Goal: Information Seeking & Learning: Learn about a topic

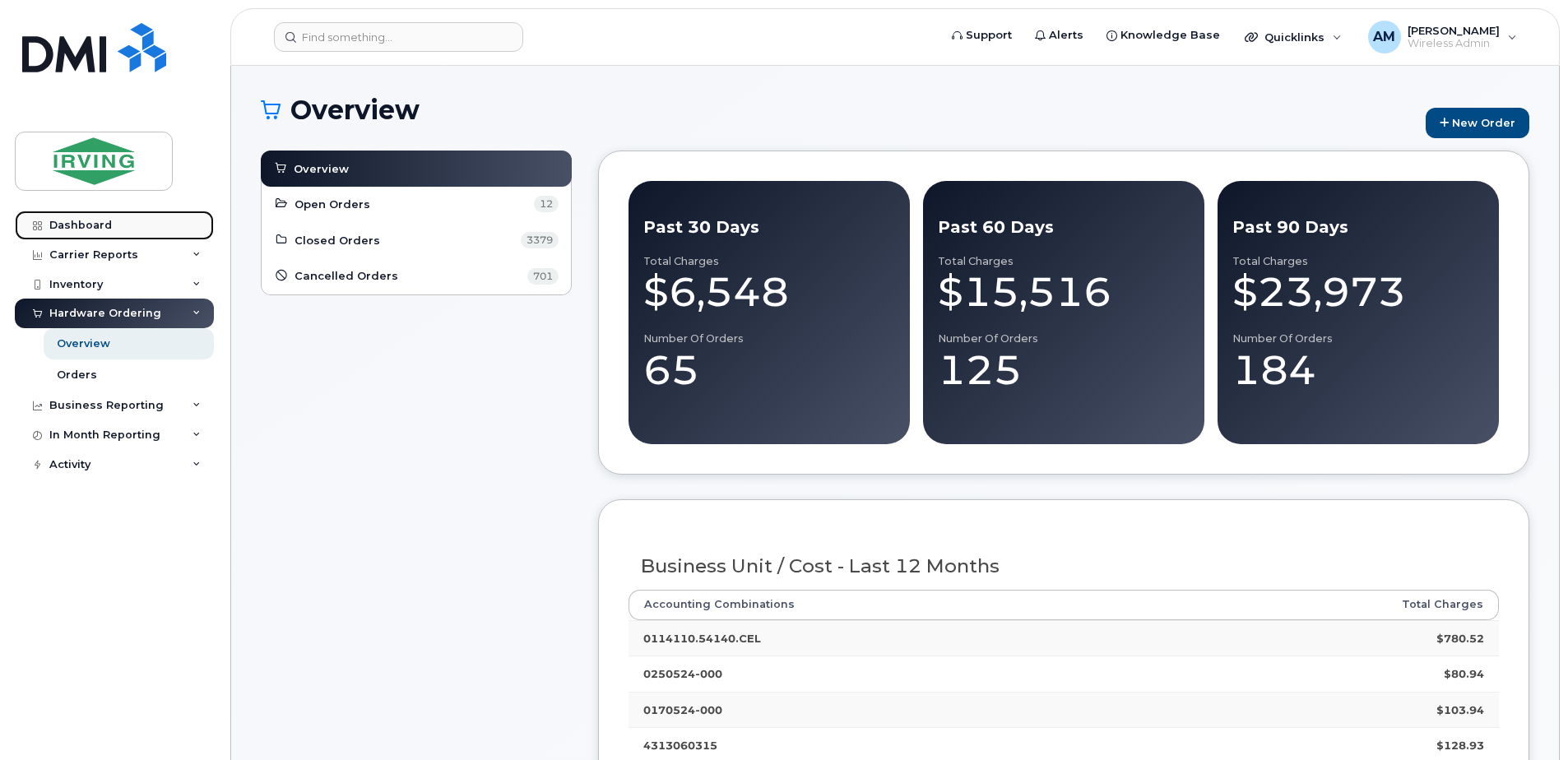
click at [47, 224] on link "Dashboard" at bounding box center [115, 225] width 199 height 30
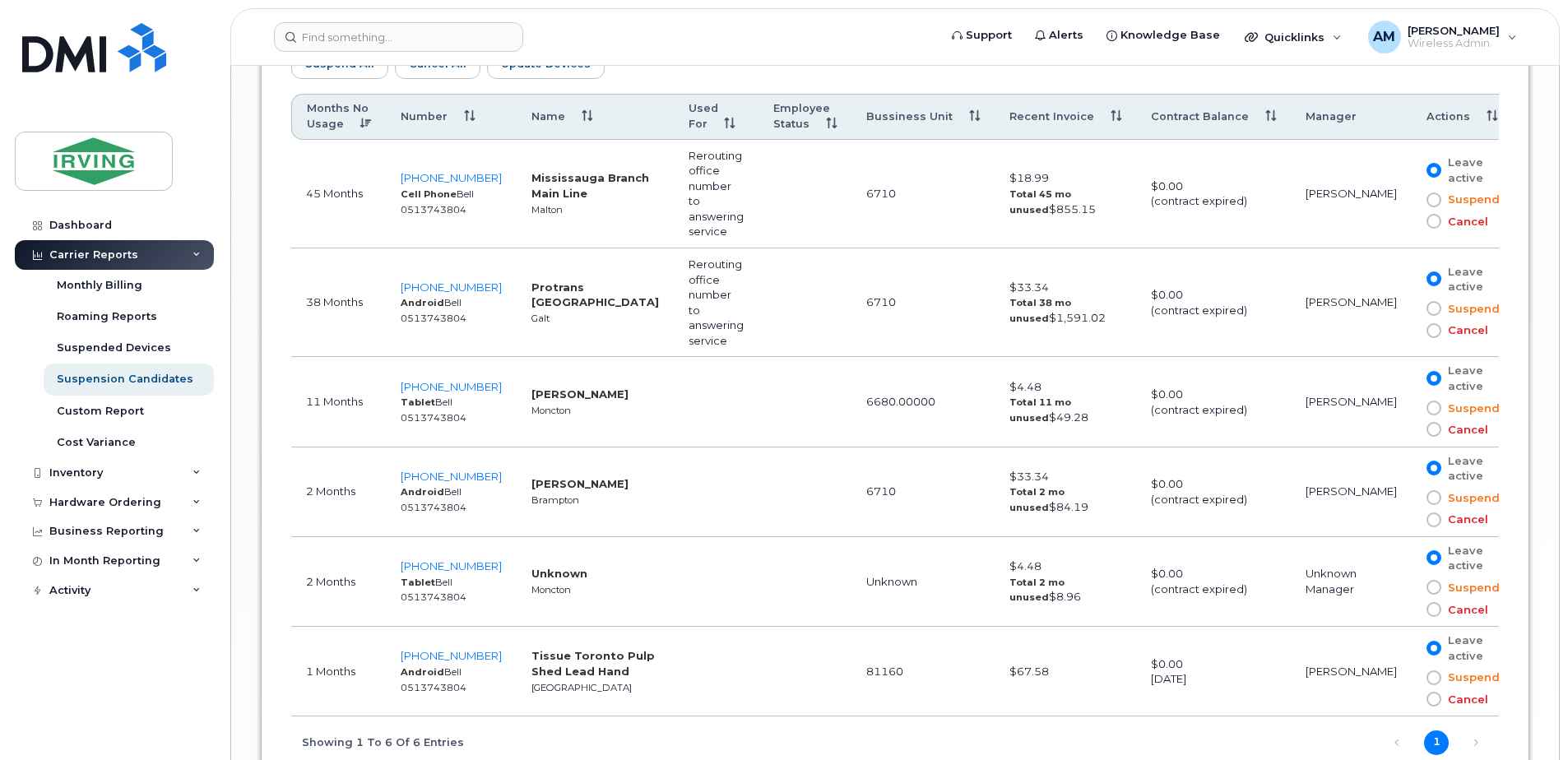
scroll to position [1080, 0]
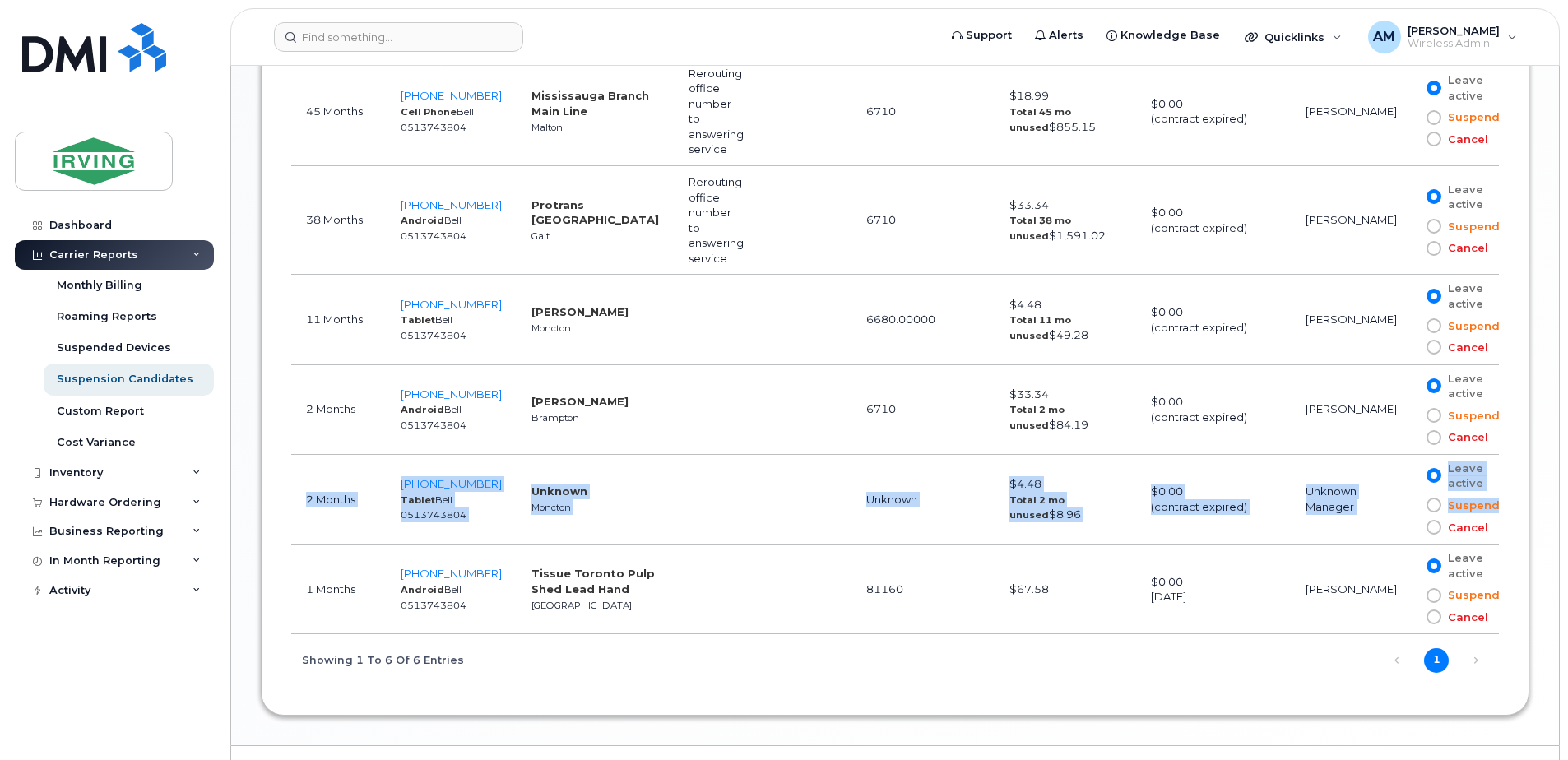
drag, startPoint x: 302, startPoint y: 436, endPoint x: 1473, endPoint y: 474, distance: 1171.6
click at [1473, 474] on tr "2 Months [PHONE_NUMBER] Tablet Bell 0513743804 Unknown Moncton Unknown $4.48 To…" at bounding box center [906, 499] width 1229 height 89
click at [742, 455] on td at bounding box center [716, 499] width 85 height 89
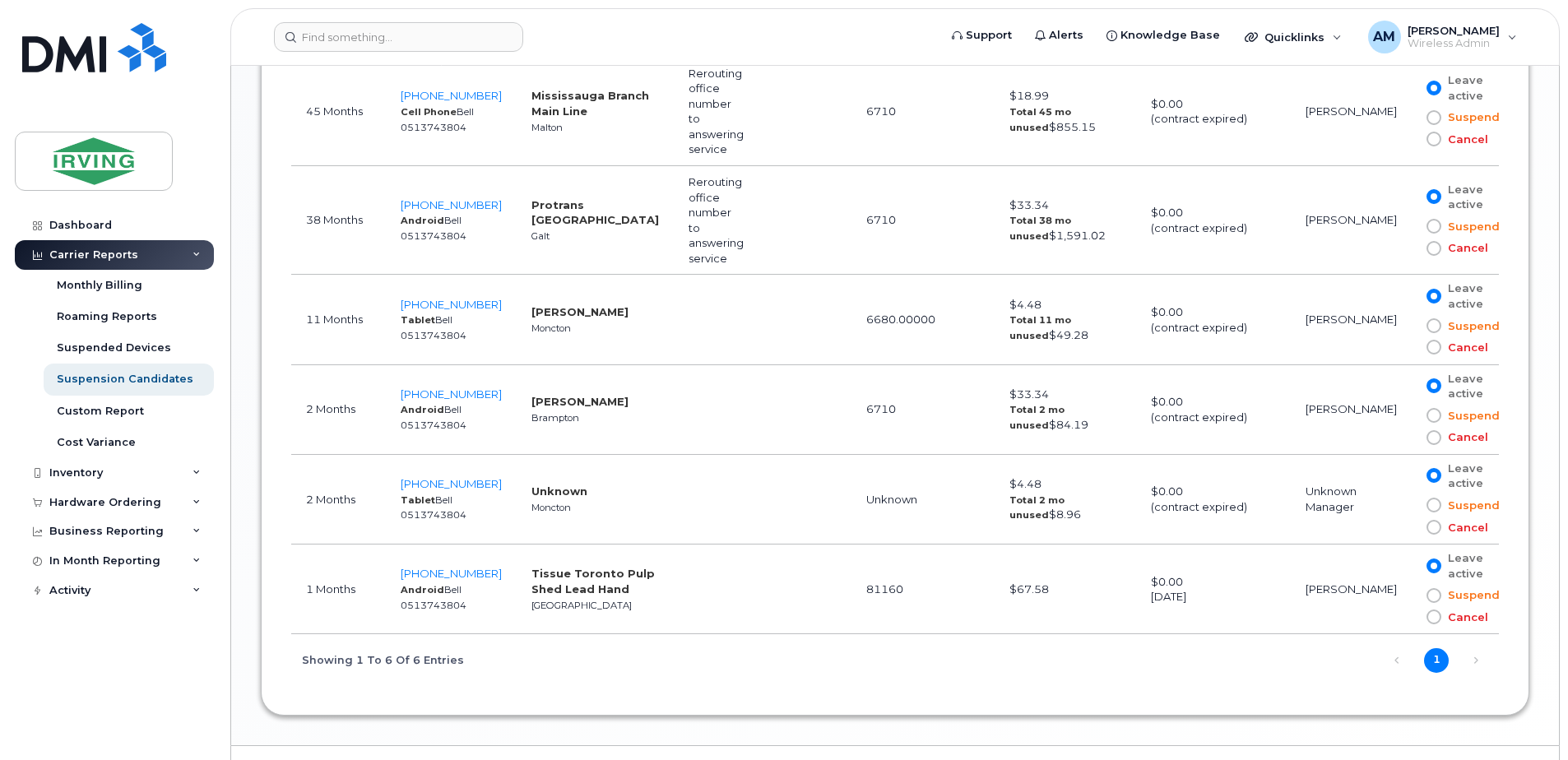
scroll to position [999, 0]
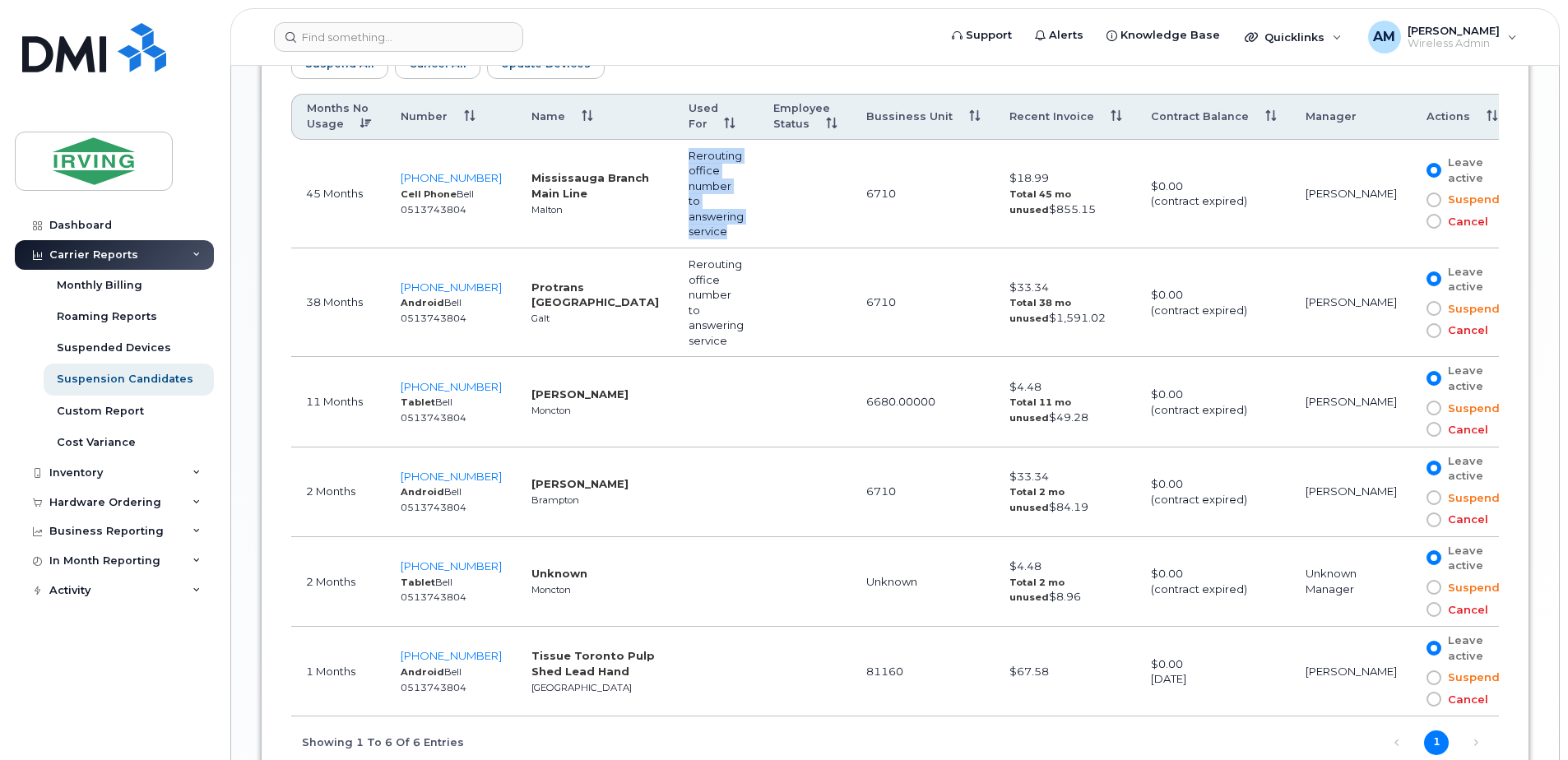
drag, startPoint x: 738, startPoint y: 200, endPoint x: 644, endPoint y: 171, distance: 98.4
click at [674, 171] on td "Rerouting office number to answering service" at bounding box center [716, 194] width 85 height 109
drag, startPoint x: 644, startPoint y: 171, endPoint x: 834, endPoint y: 191, distance: 191.0
click at [834, 191] on td at bounding box center [804, 194] width 93 height 109
drag, startPoint x: 1081, startPoint y: 380, endPoint x: 359, endPoint y: 358, distance: 722.3
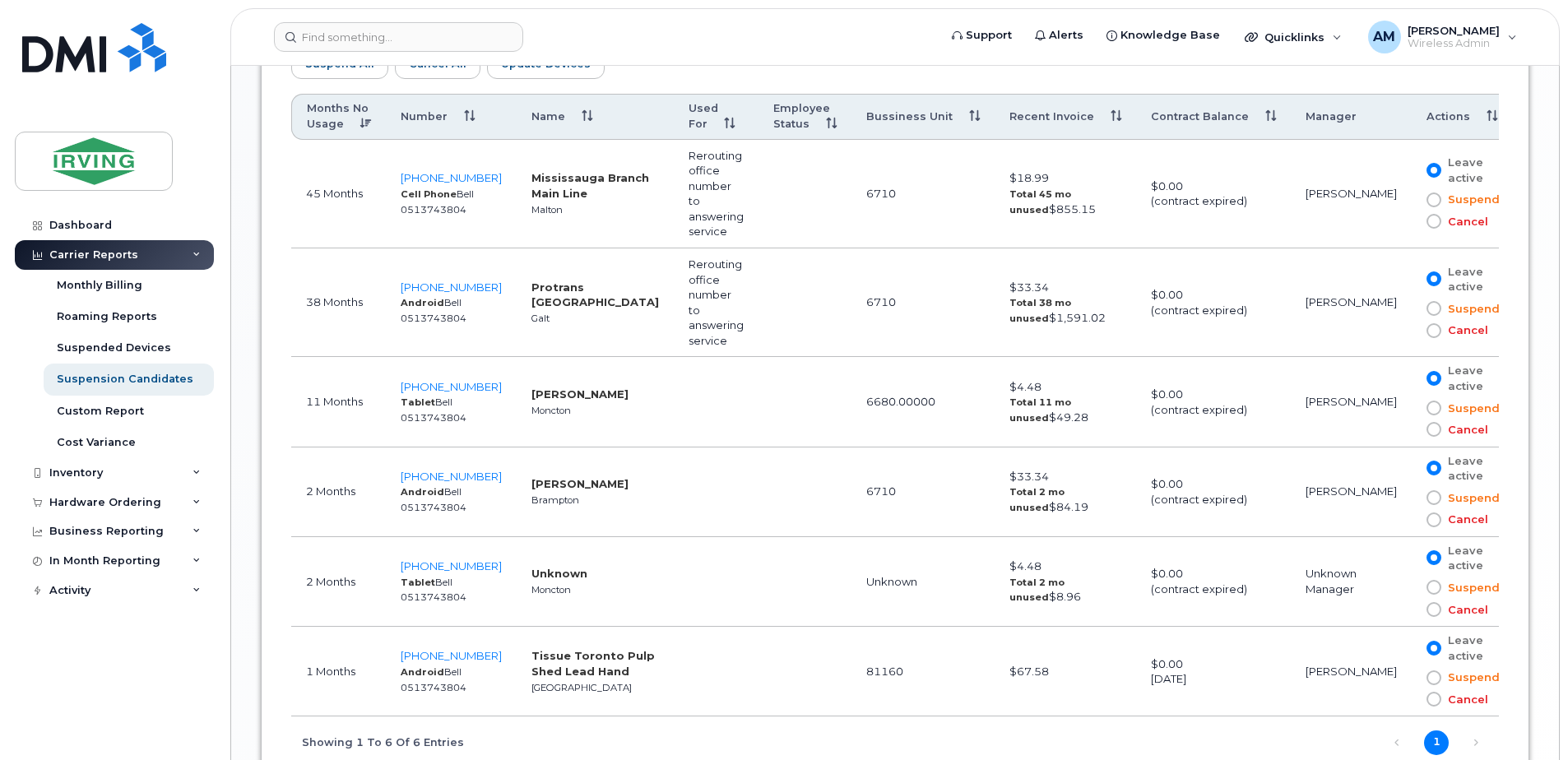
click at [359, 358] on tr "11 Months [PHONE_NUMBER] Tablet Bell 0513743804 [PERSON_NAME] 6680.00000 $4.48 …" at bounding box center [906, 401] width 1229 height 89
click at [811, 357] on td at bounding box center [804, 401] width 93 height 89
drag, startPoint x: 446, startPoint y: 364, endPoint x: 406, endPoint y: 365, distance: 40.0
click at [406, 365] on td "[PHONE_NUMBER] Tablet Bell 0513743804" at bounding box center [451, 401] width 131 height 89
click at [1320, 359] on td "[PERSON_NAME]" at bounding box center [1351, 401] width 121 height 89
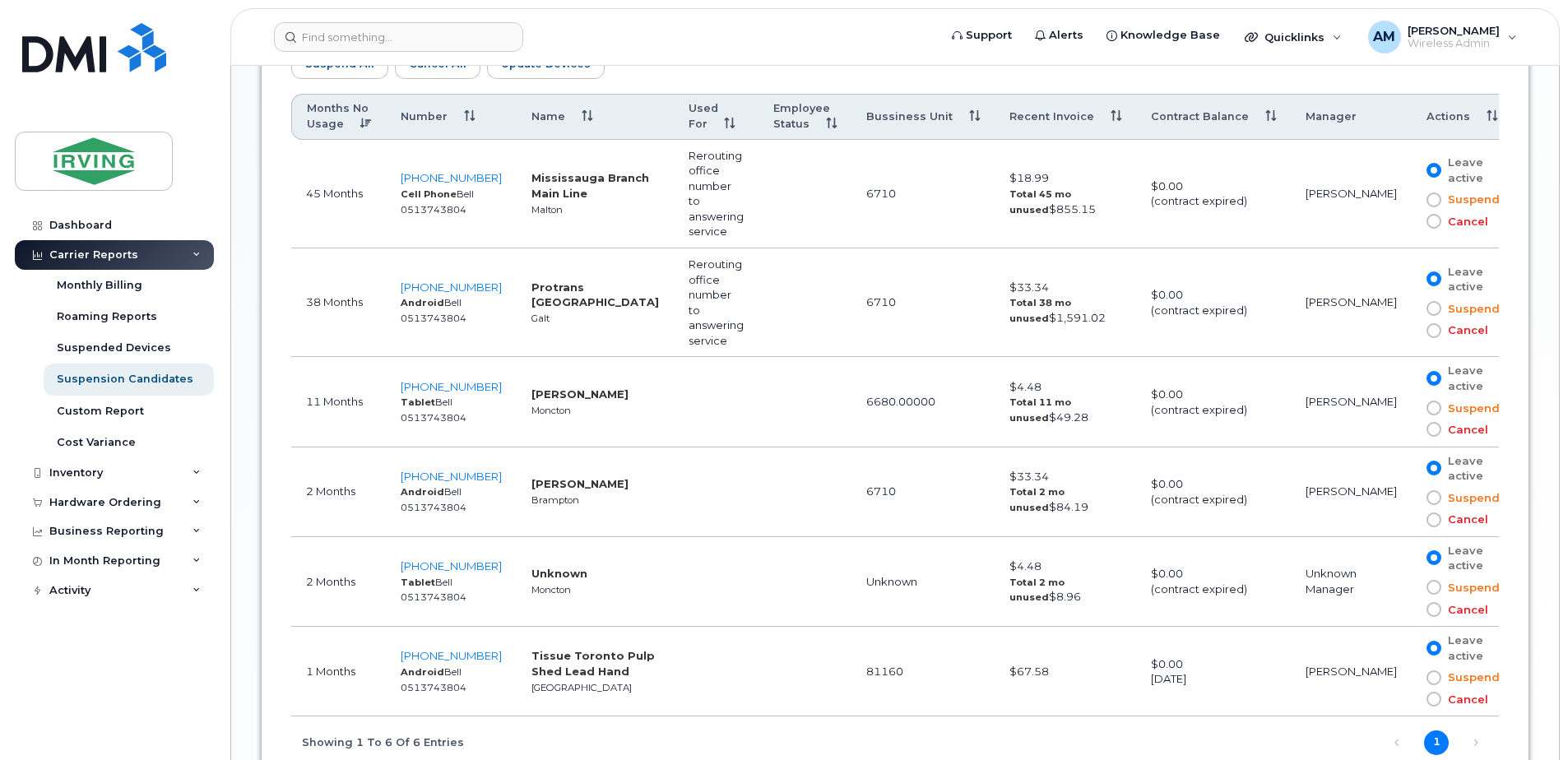
click at [836, 372] on td at bounding box center [804, 401] width 93 height 89
click at [126, 298] on link "Monthly Billing" at bounding box center [128, 285] width 170 height 31
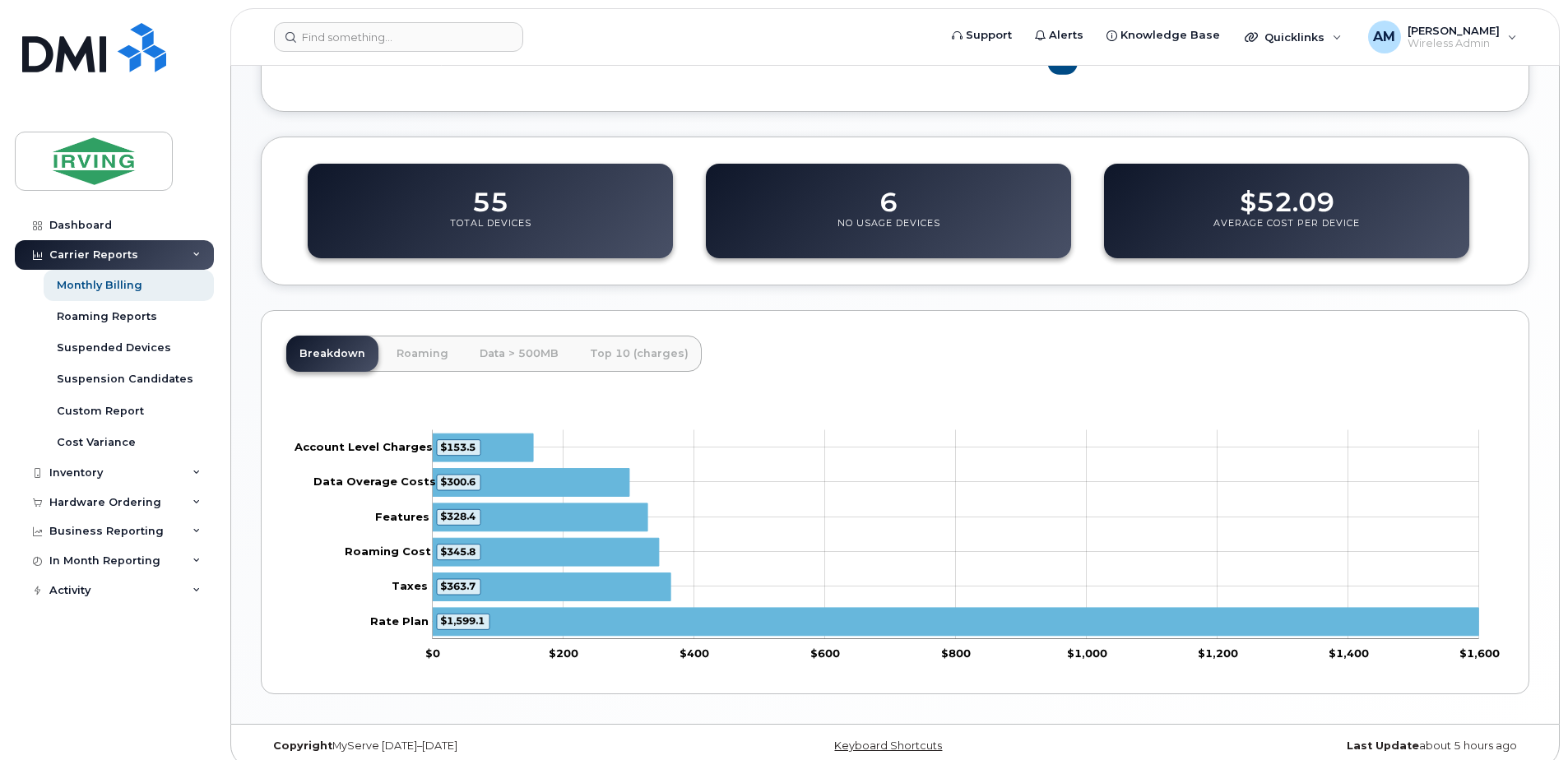
scroll to position [526, 0]
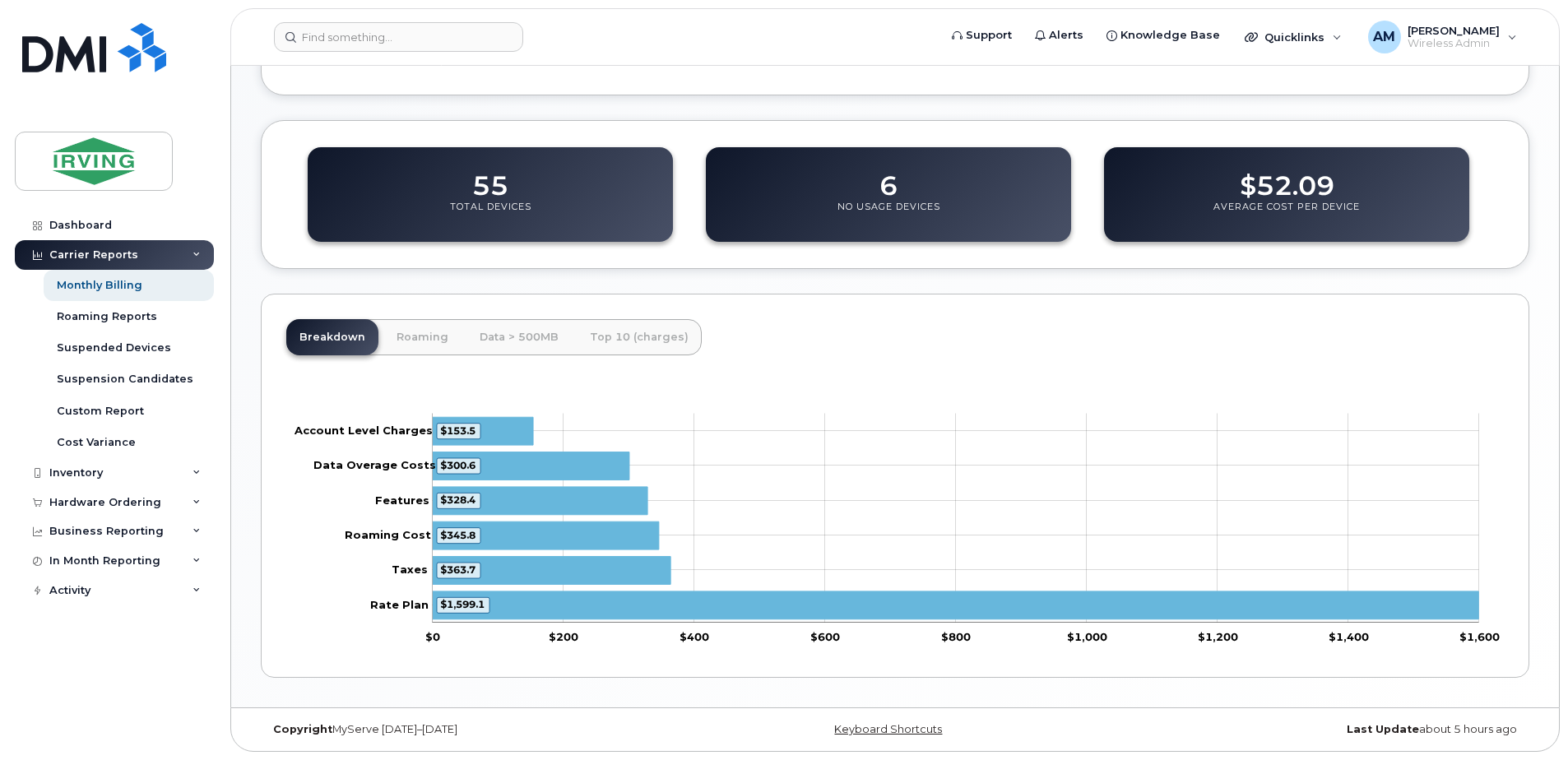
click at [503, 192] on dd "55" at bounding box center [490, 178] width 37 height 46
click at [518, 219] on p "Total Devices" at bounding box center [490, 216] width 82 height 30
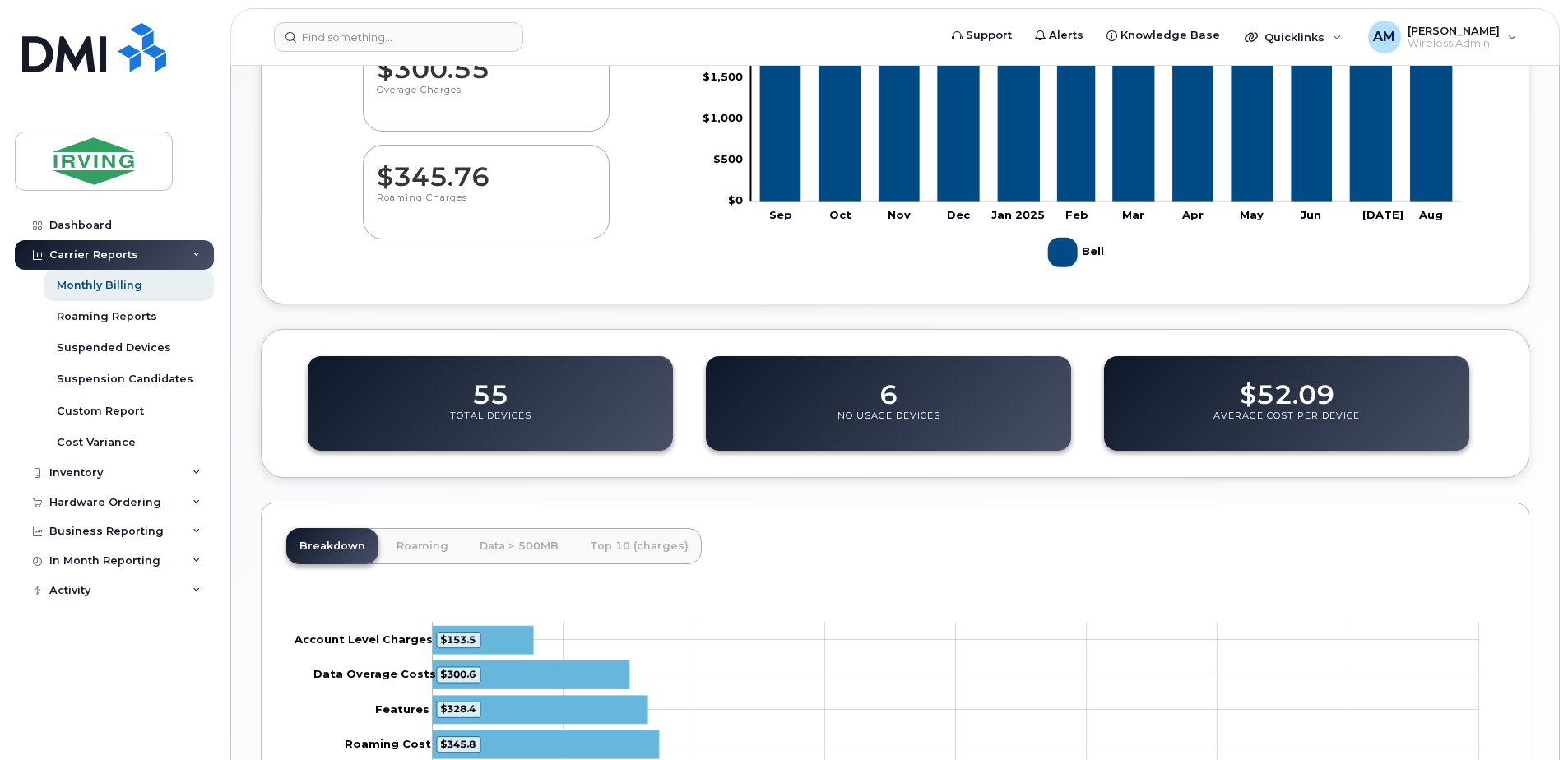
scroll to position [280, 0]
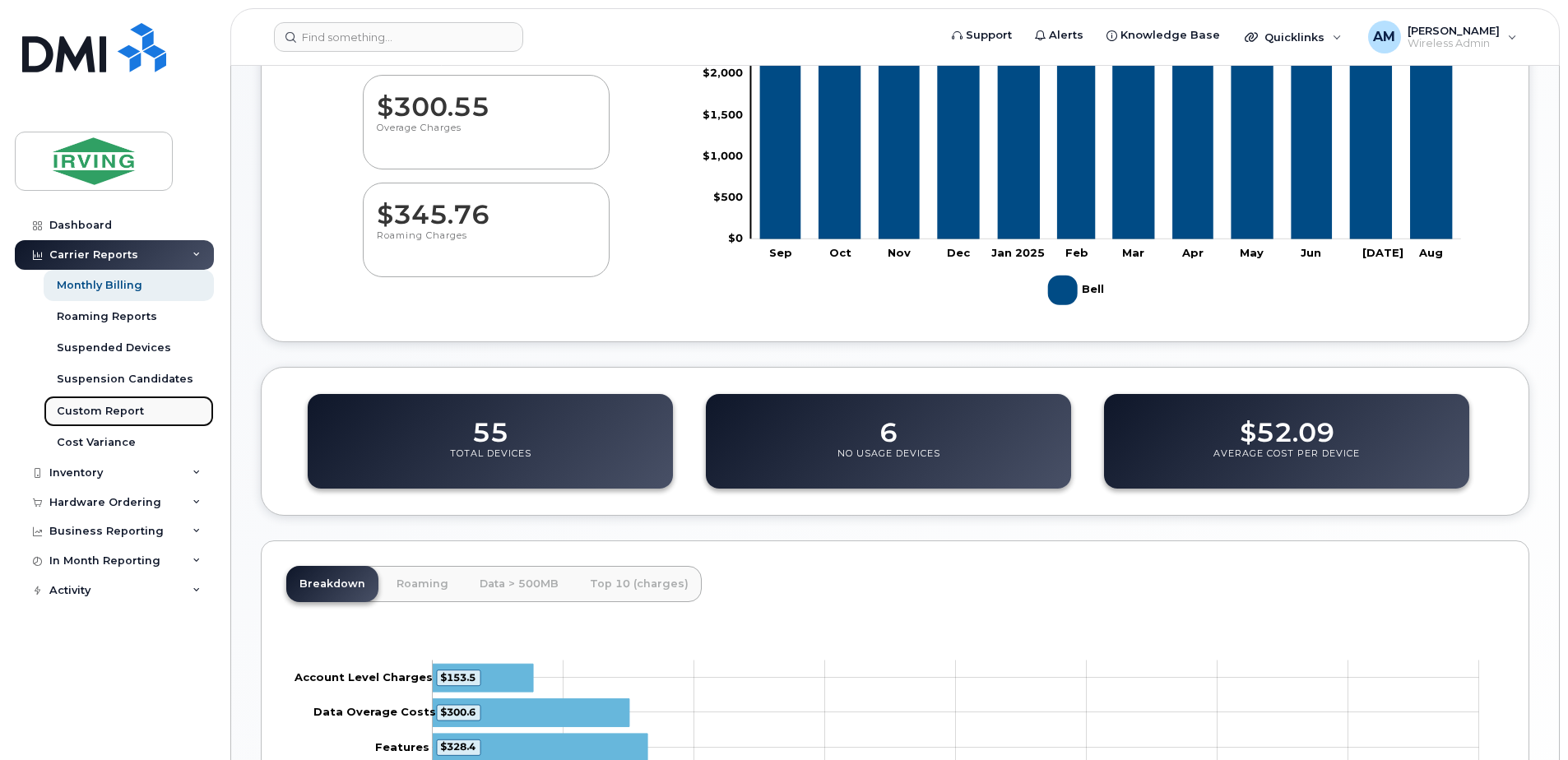
click at [119, 415] on div "Custom Report" at bounding box center [100, 411] width 87 height 15
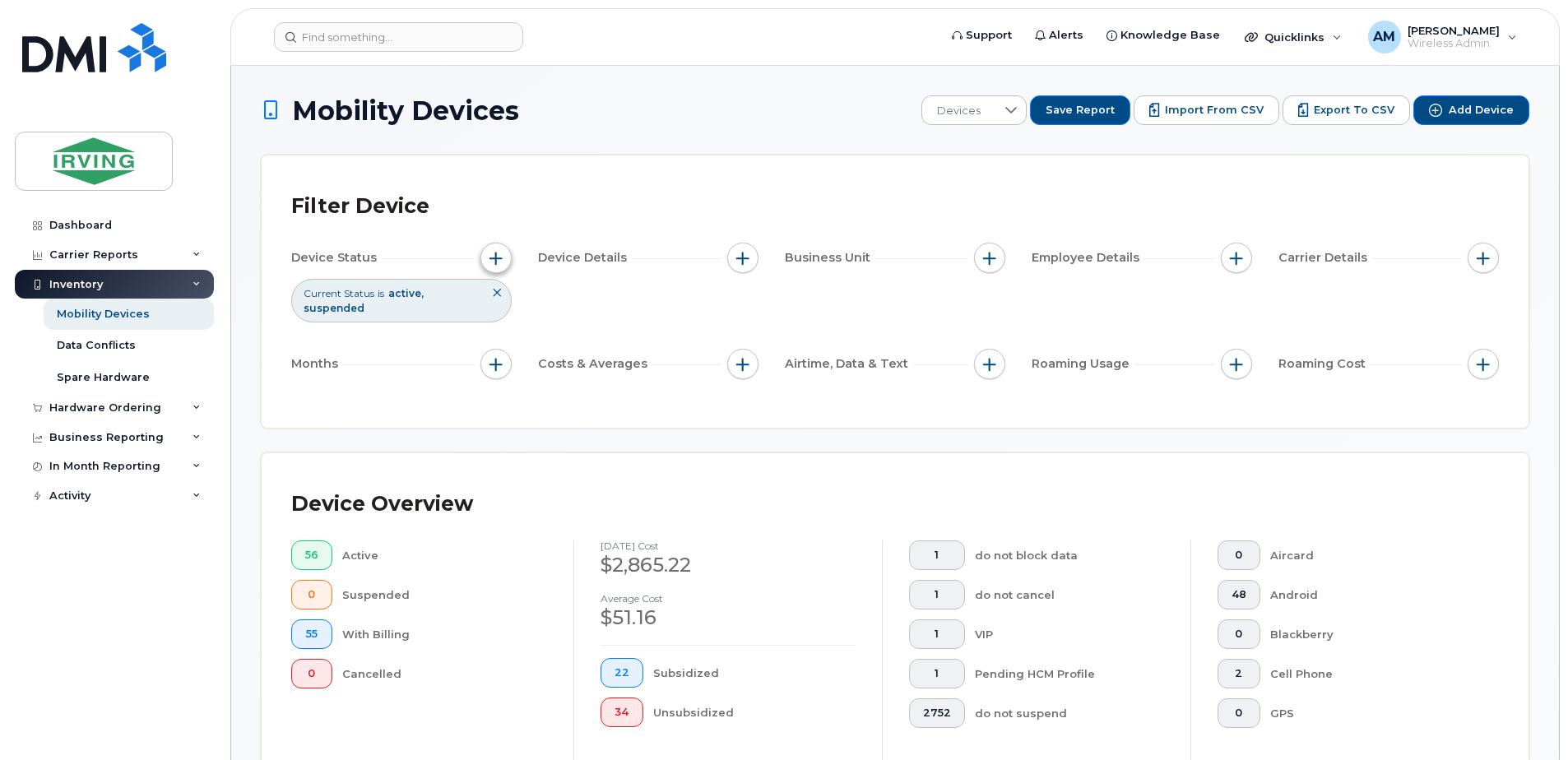
click at [489, 257] on button "button" at bounding box center [495, 257] width 31 height 31
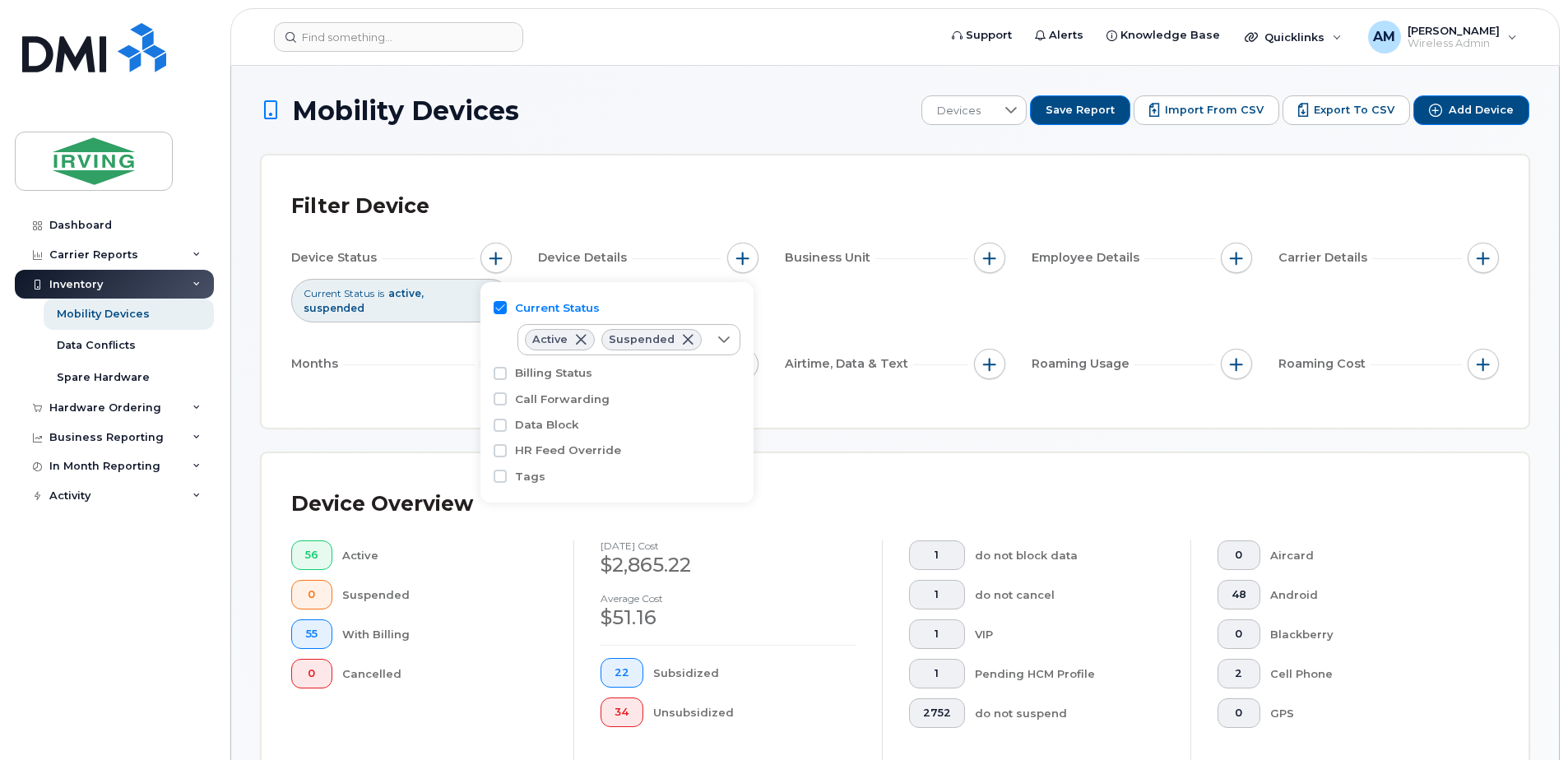
click at [509, 198] on div "Filter Device" at bounding box center [894, 207] width 1207 height 43
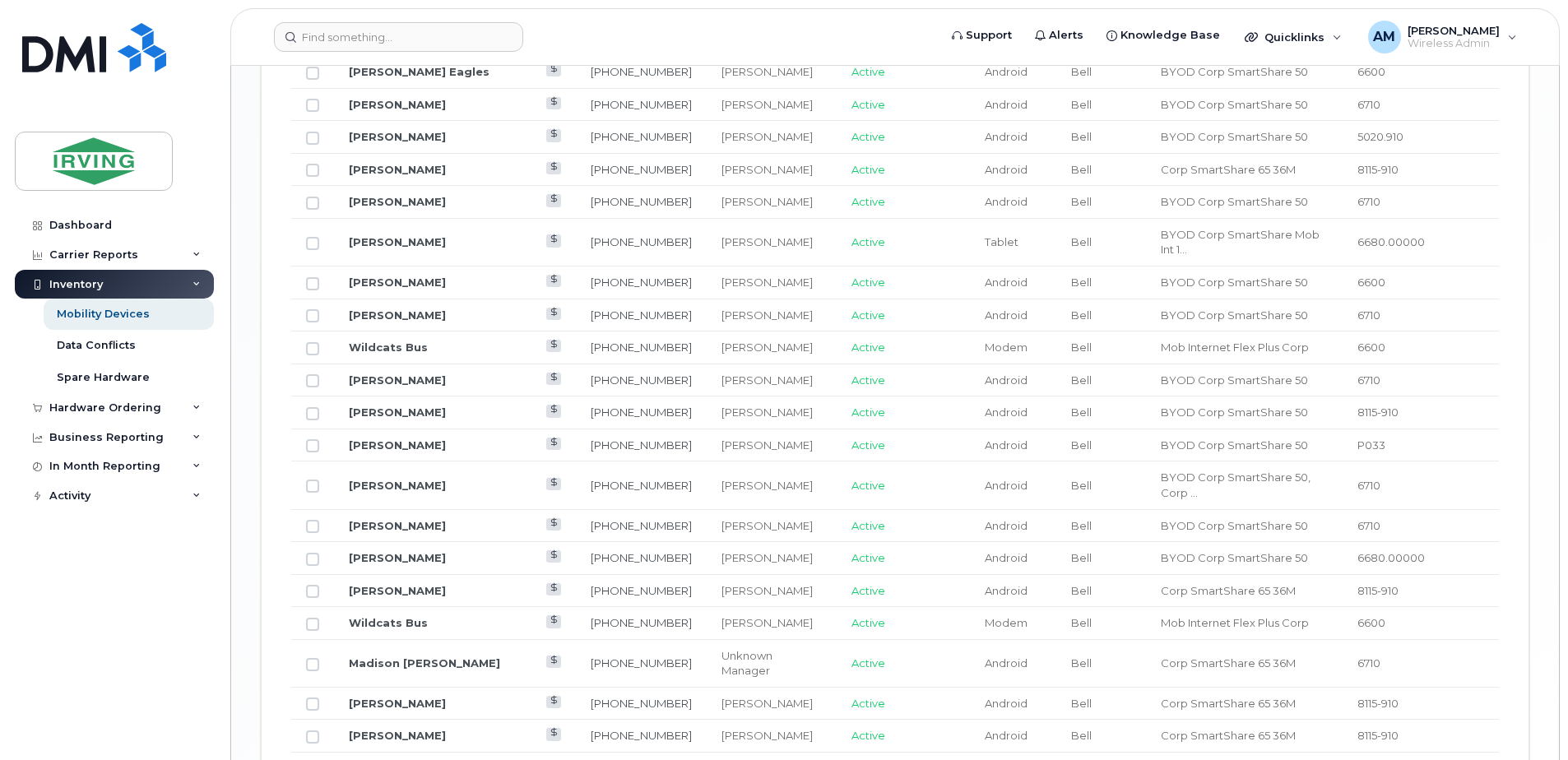
scroll to position [2039, 0]
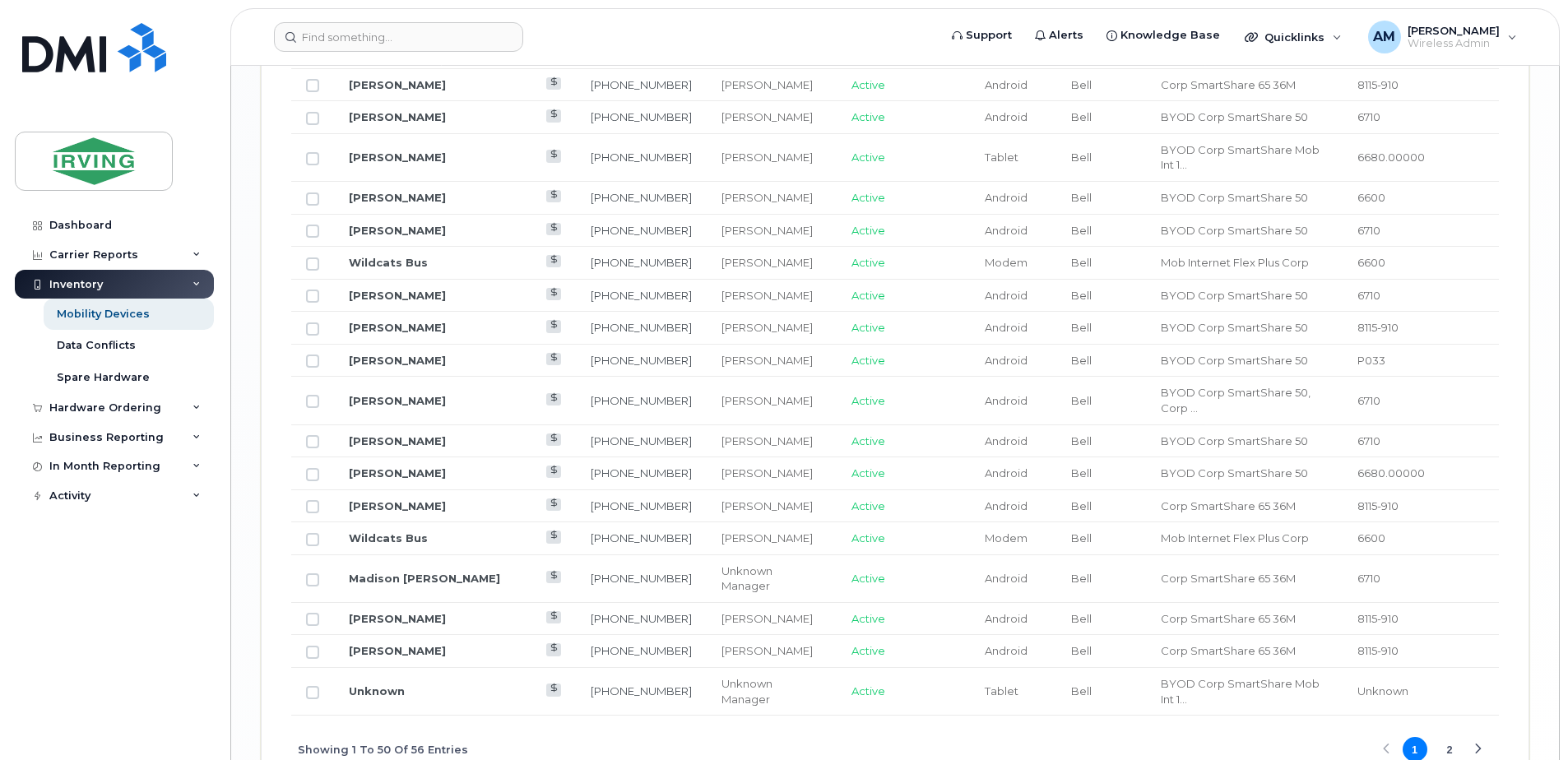
click at [1443, 737] on button "2" at bounding box center [1450, 749] width 24 height 24
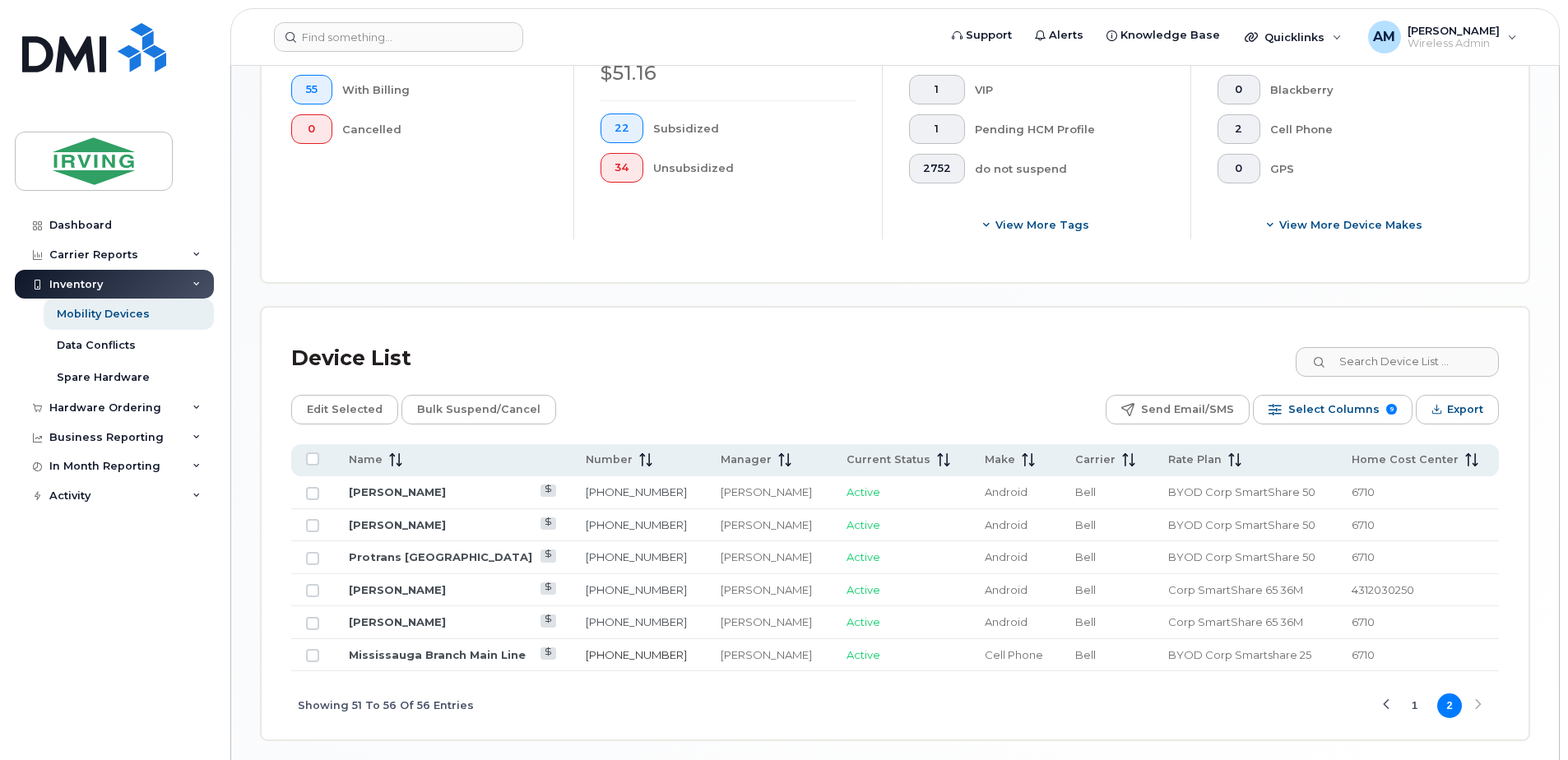
scroll to position [607, 0]
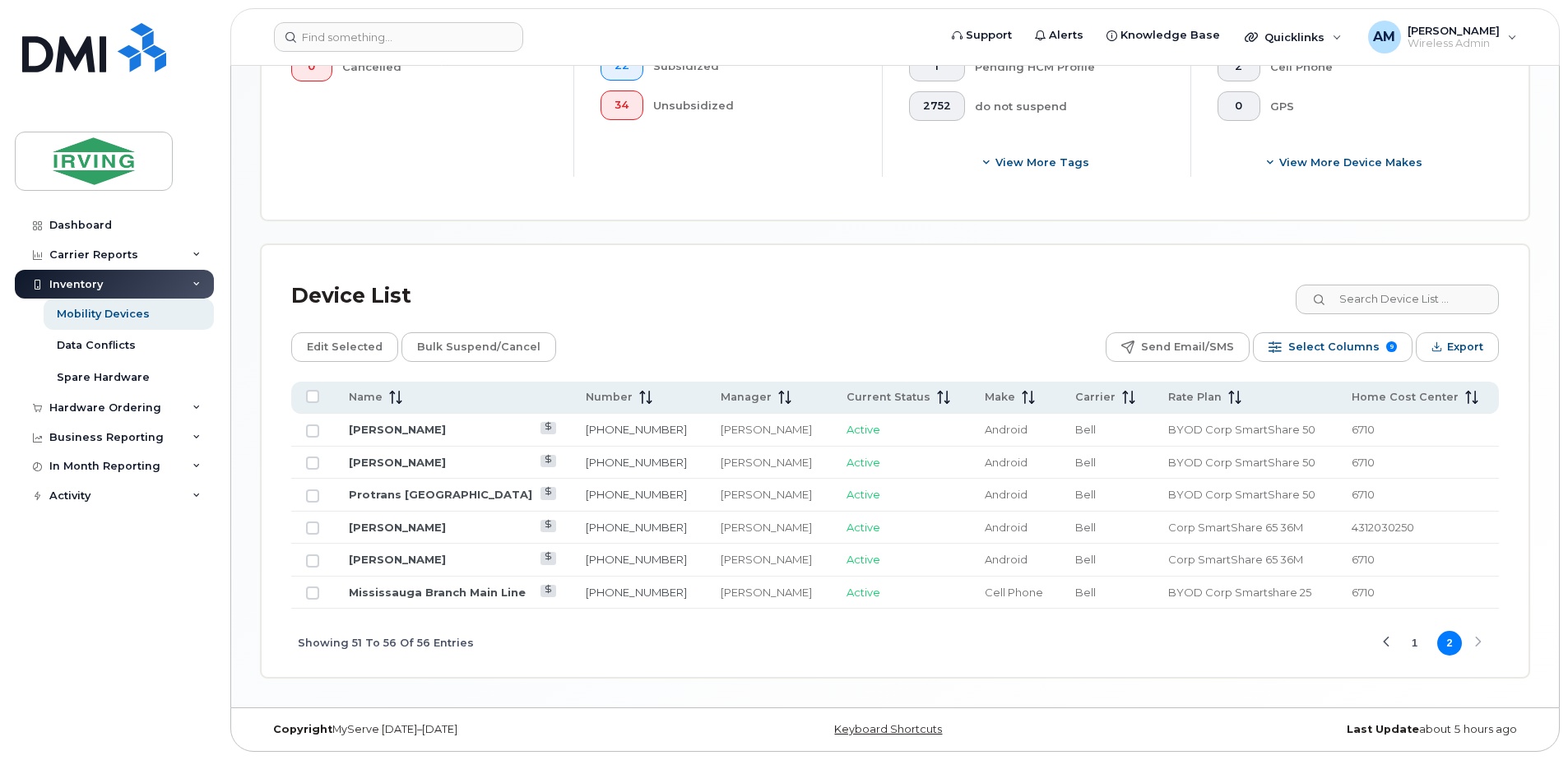
click at [601, 267] on div "Device List Edit Selected Bulk Suspend/Cancel Send Email/SMS Select Columns 9 F…" at bounding box center [894, 461] width 1266 height 432
click at [102, 338] on div "Data Conflicts" at bounding box center [96, 346] width 79 height 15
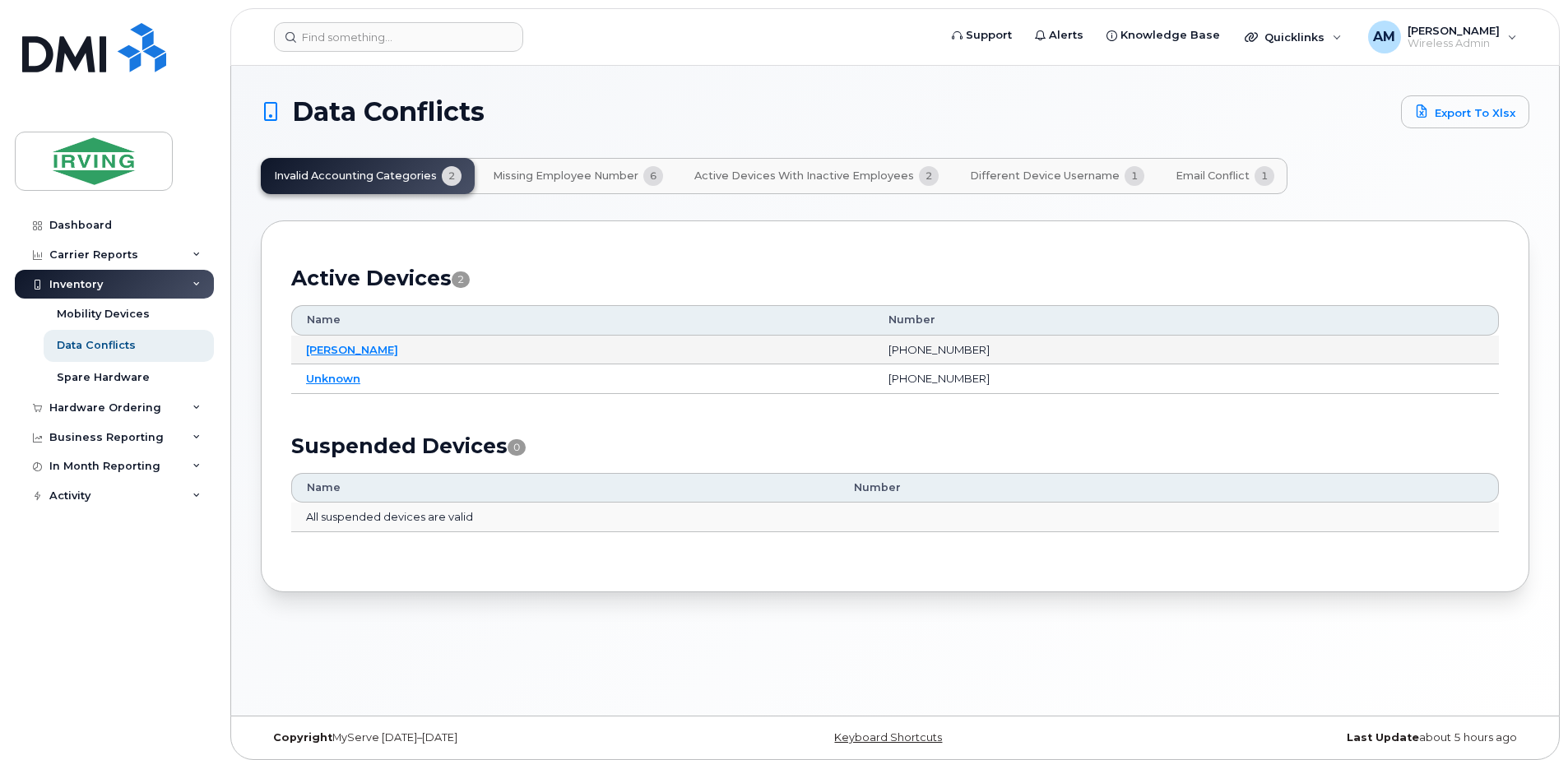
click at [347, 363] on td "Priya Ramakrishnan" at bounding box center [582, 350] width 582 height 30
click at [540, 170] on span "Missing Employee Number" at bounding box center [565, 176] width 146 height 13
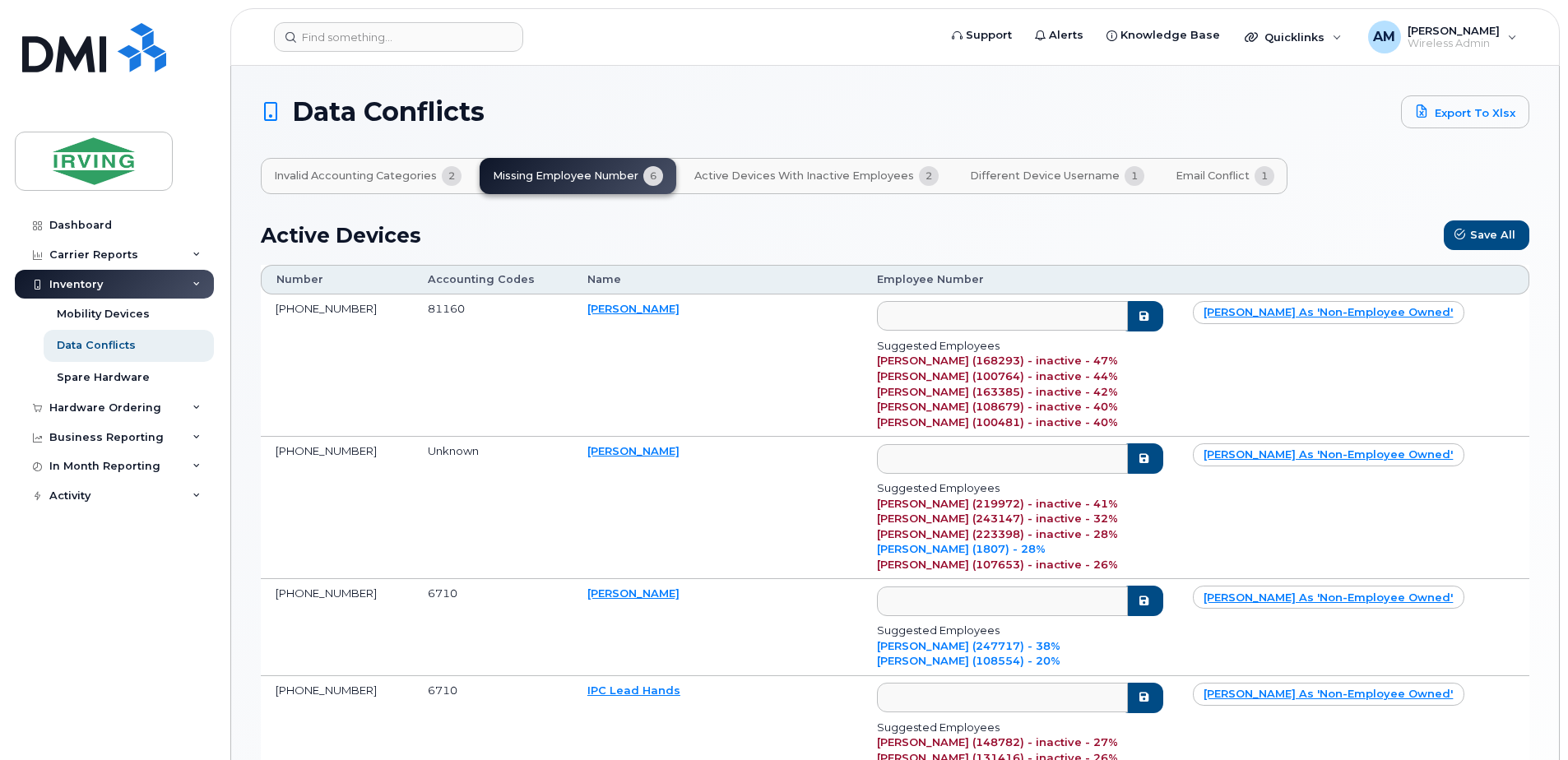
click at [814, 175] on span "Active Devices with Inactive Employees" at bounding box center [804, 176] width 220 height 13
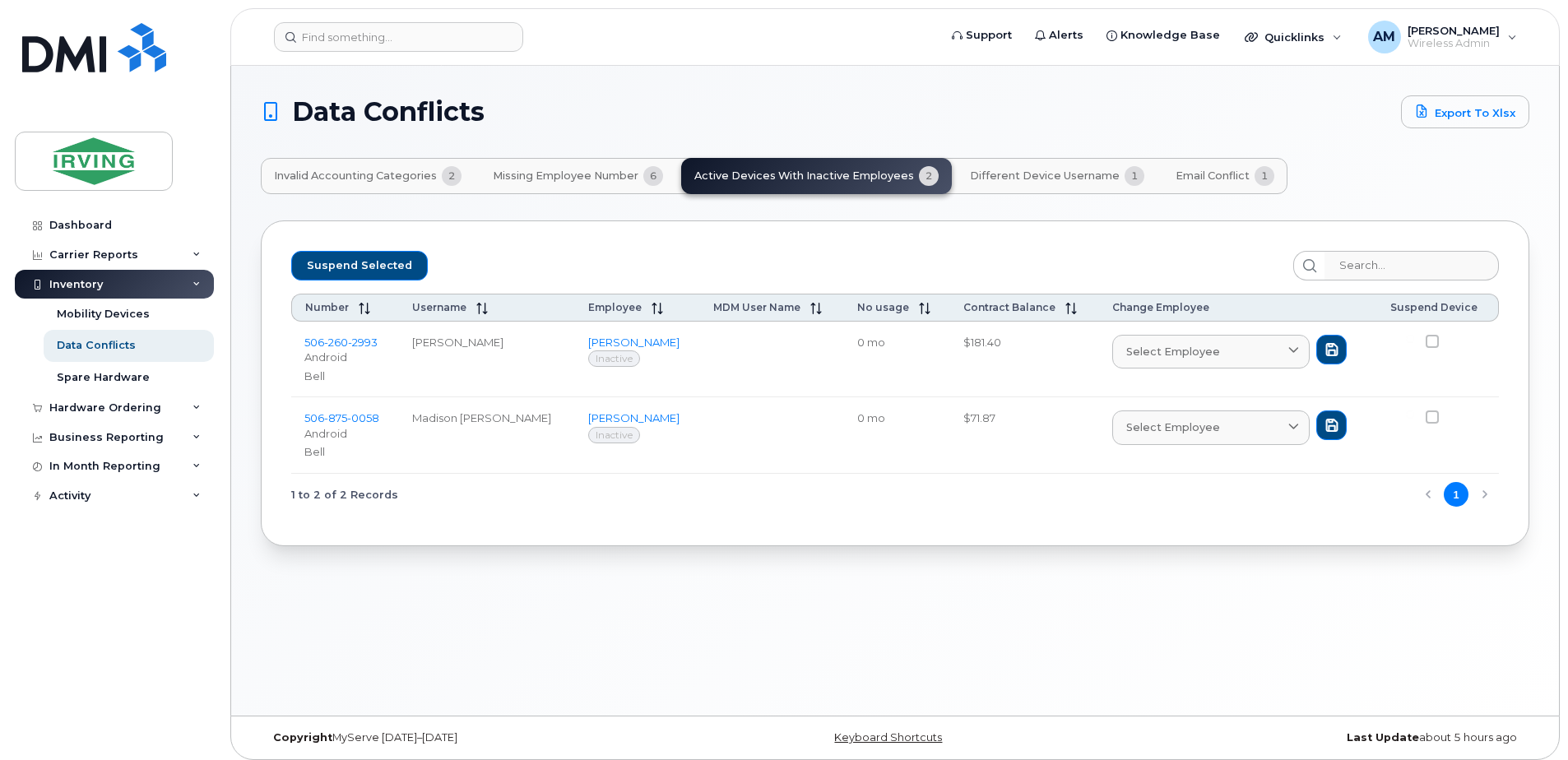
click at [329, 360] on p "Android" at bounding box center [345, 357] width 82 height 16
click at [473, 421] on td "Madison Scribner" at bounding box center [487, 435] width 176 height 76
click at [612, 446] on td "Brooke Minifie Inactive" at bounding box center [637, 435] width 125 height 76
click at [1431, 342] on span at bounding box center [1432, 341] width 13 height 13
click at [1414, 342] on input "checkbox" at bounding box center [1409, 338] width 8 height 8
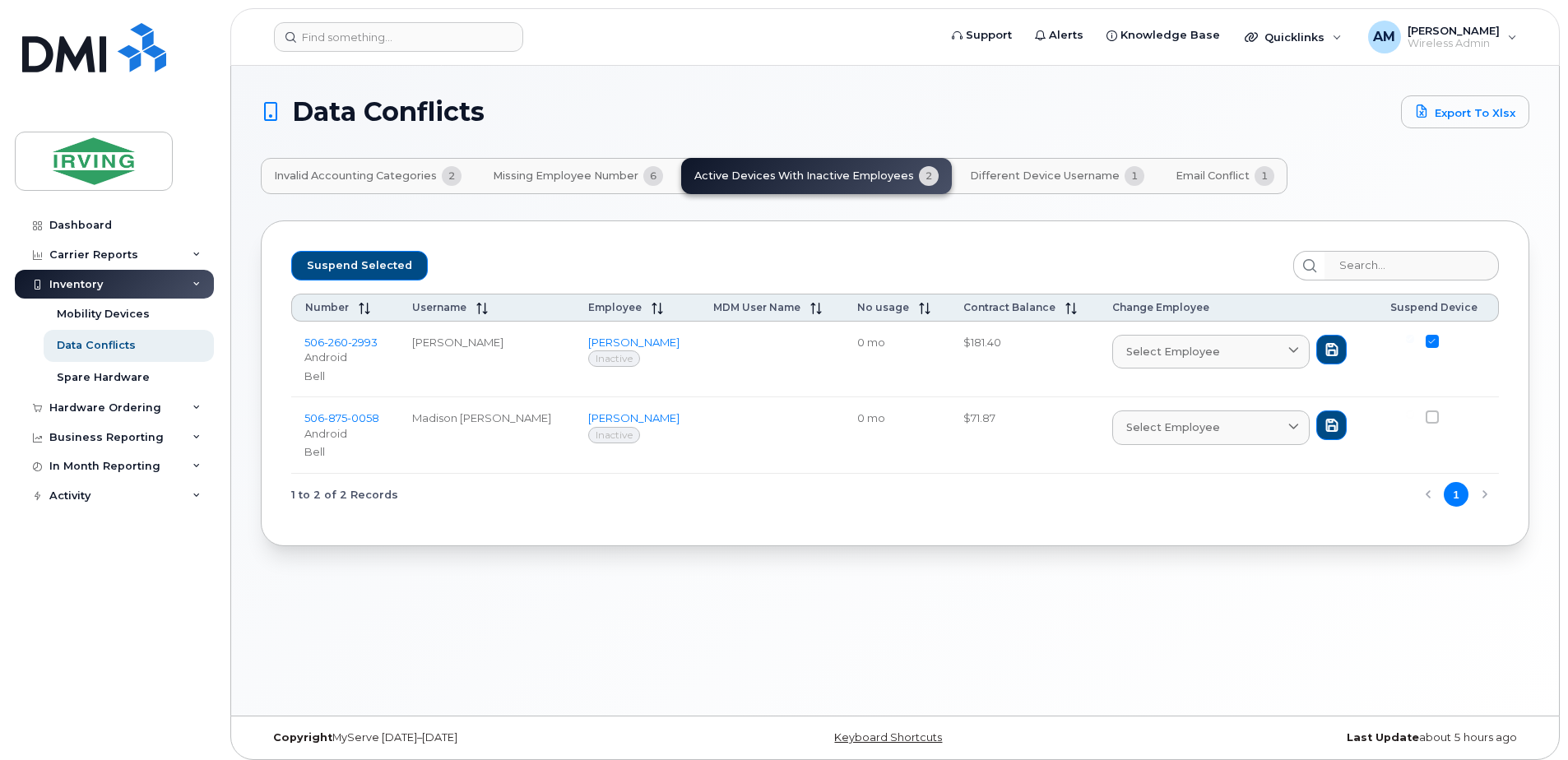
click at [1426, 345] on span at bounding box center [1432, 341] width 13 height 13
click at [1414, 343] on input "checkbox" at bounding box center [1409, 338] width 8 height 8
checkbox input "false"
click at [806, 499] on div "1 to 2 of 2 Records 1" at bounding box center [894, 494] width 1207 height 42
click at [1213, 352] on div "Select employee" at bounding box center [1211, 351] width 169 height 16
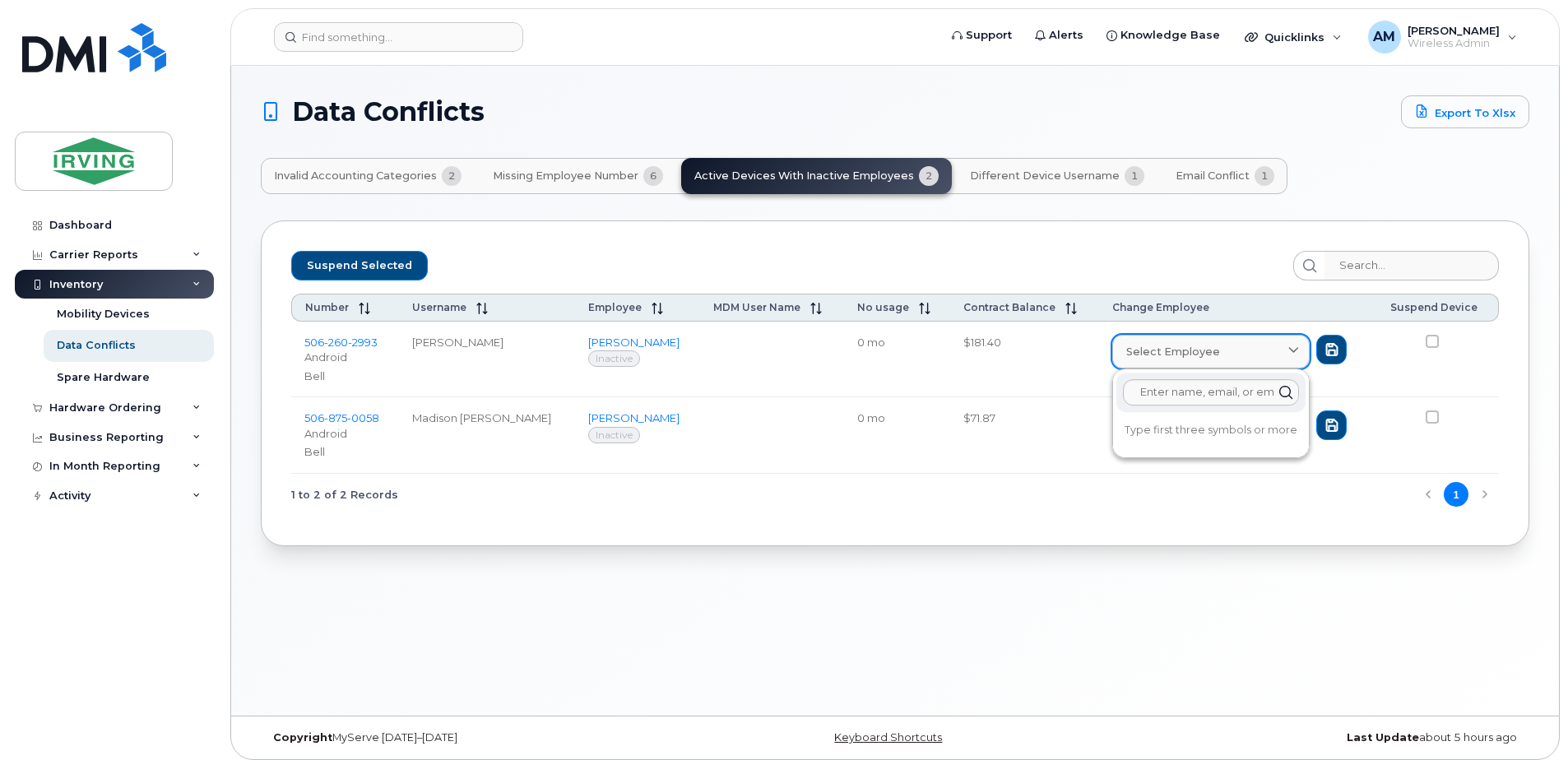
click at [1213, 352] on div "Select employee" at bounding box center [1211, 351] width 169 height 16
click at [1160, 515] on div "1 to 2 of 2 Records 1" at bounding box center [894, 494] width 1207 height 42
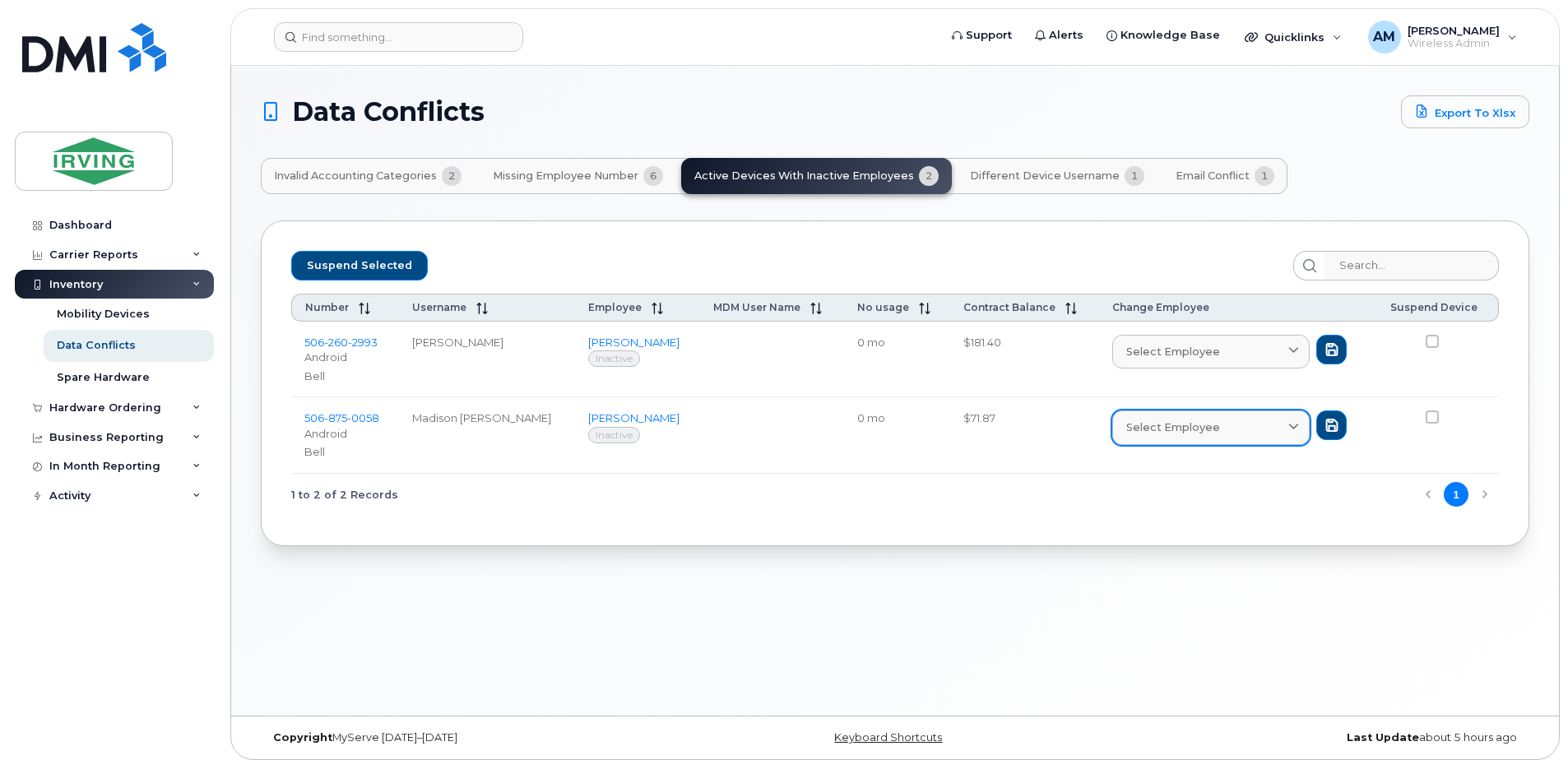
click at [1172, 436] on link "Select employee" at bounding box center [1211, 427] width 197 height 34
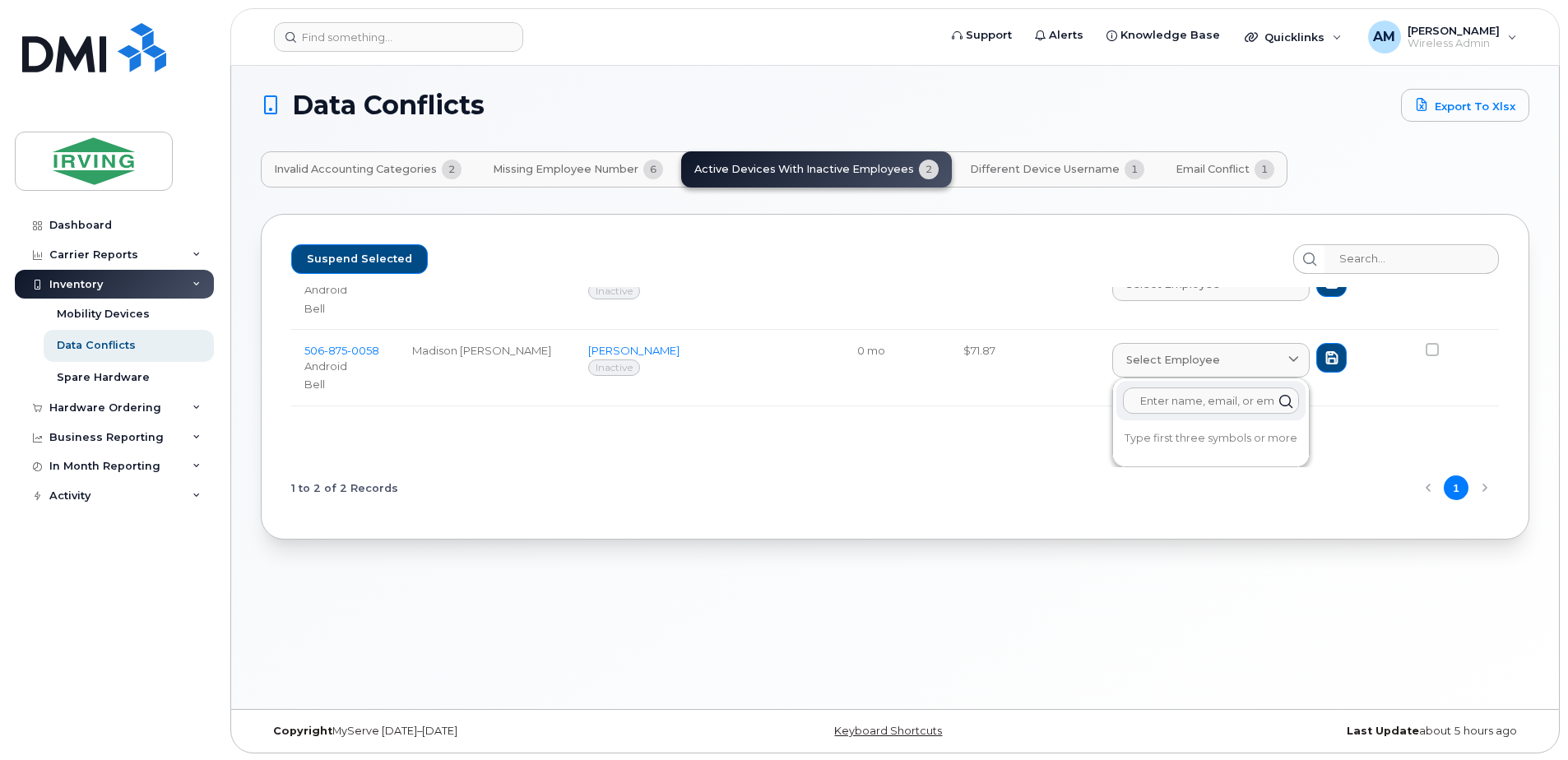
scroll to position [8, 0]
click at [1071, 513] on div "Suspend Selected Number Username Employee MDM User Name No usage Contract Balan…" at bounding box center [895, 375] width 1268 height 326
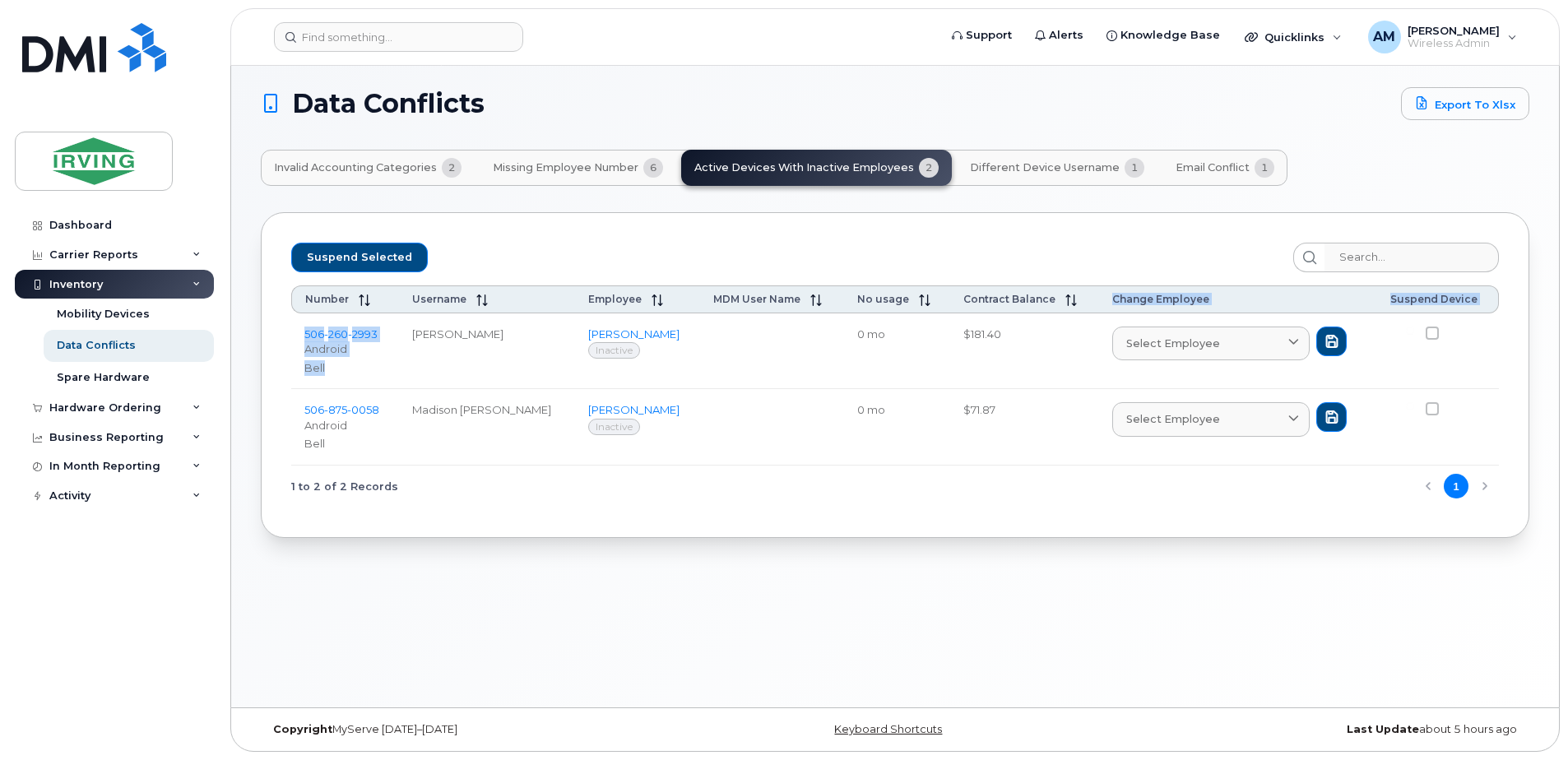
drag, startPoint x: 325, startPoint y: 377, endPoint x: 284, endPoint y: 350, distance: 49.1
click at [283, 348] on div "Suspend Selected Number Username Employee MDM User Name No usage Contract Balan…" at bounding box center [895, 375] width 1268 height 326
drag, startPoint x: 284, startPoint y: 350, endPoint x: 629, endPoint y: 511, distance: 380.7
click at [629, 511] on div "Suspend Selected Number Username Employee MDM User Name No usage Contract Balan…" at bounding box center [895, 375] width 1268 height 326
click at [989, 175] on button "Different Device Username 1" at bounding box center [1057, 167] width 201 height 37
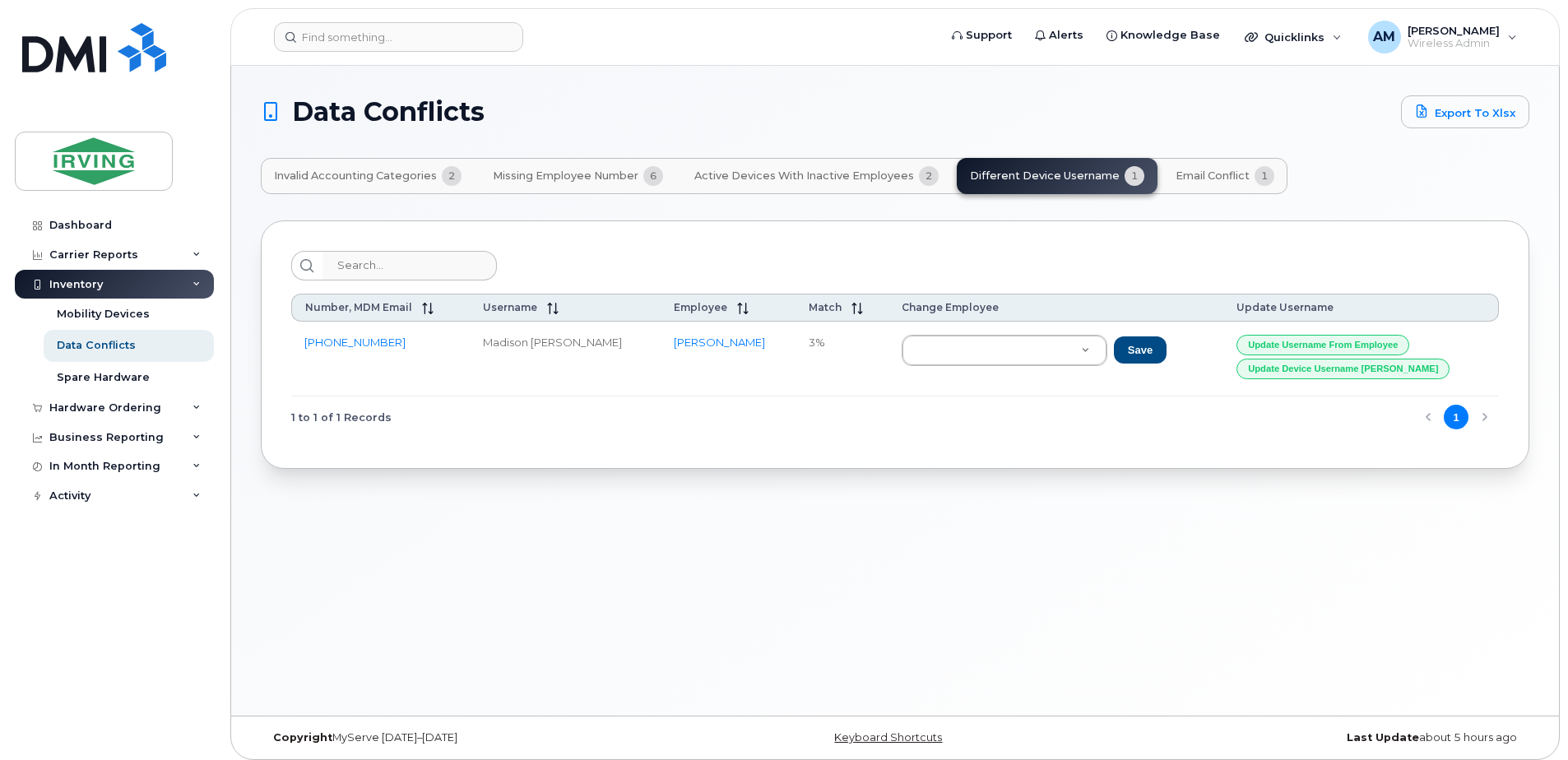
click at [1391, 559] on div "Data Conflicts Export to Xlsx Invalid Accounting Categories 2 Missing Employee …" at bounding box center [894, 391] width 1327 height 650
click at [663, 376] on td "Brooke Minifie" at bounding box center [728, 359] width 135 height 75
click at [539, 362] on td "Madison Scribner" at bounding box center [565, 359] width 190 height 75
drag, startPoint x: 539, startPoint y: 362, endPoint x: 505, endPoint y: 362, distance: 34.0
click at [505, 362] on td "Madison Scribner" at bounding box center [565, 359] width 190 height 75
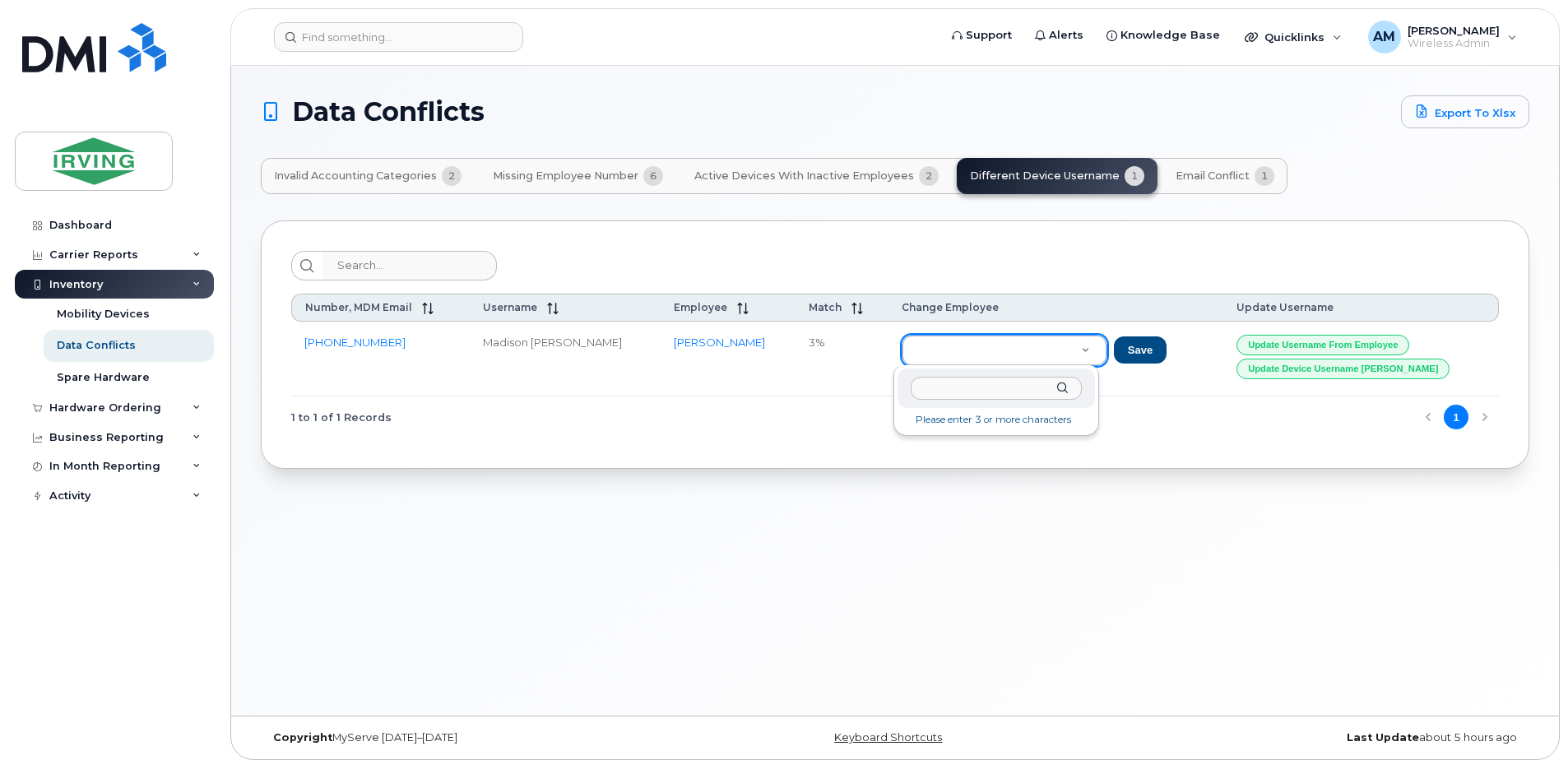
drag, startPoint x: 789, startPoint y: 392, endPoint x: 825, endPoint y: 291, distance: 107.2
click at [831, 182] on button "Active Devices with Inactive Employees 2" at bounding box center [816, 176] width 271 height 37
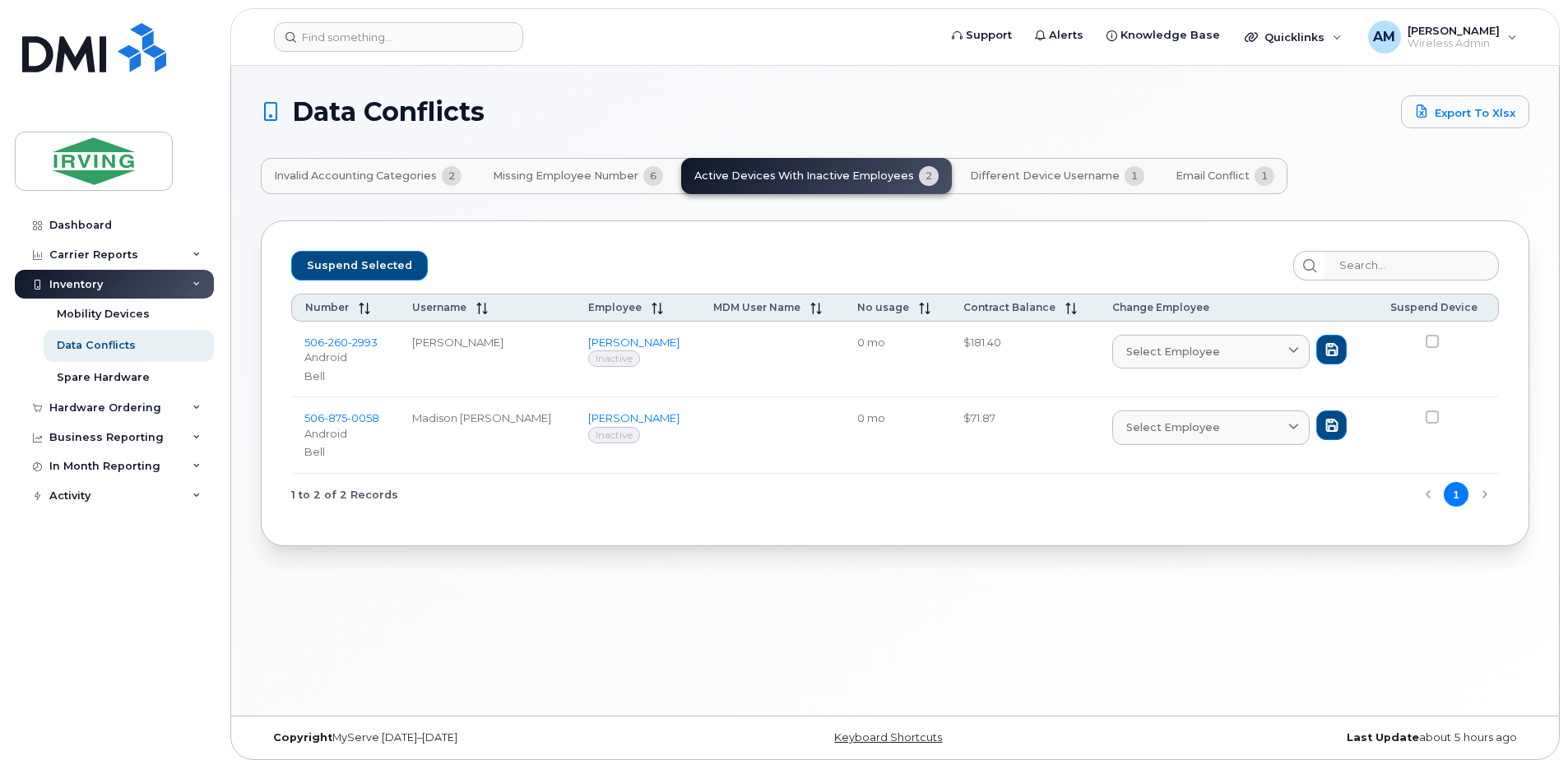
click at [748, 531] on div "Suspend Selected Number Username Employee MDM User Name No usage Contract Balan…" at bounding box center [895, 383] width 1268 height 326
click at [786, 379] on td at bounding box center [771, 359] width 144 height 76
click at [1426, 339] on span at bounding box center [1432, 341] width 13 height 13
click at [1414, 339] on input "checkbox" at bounding box center [1409, 338] width 8 height 8
click at [776, 251] on div "Suspend Selected" at bounding box center [894, 266] width 1207 height 30
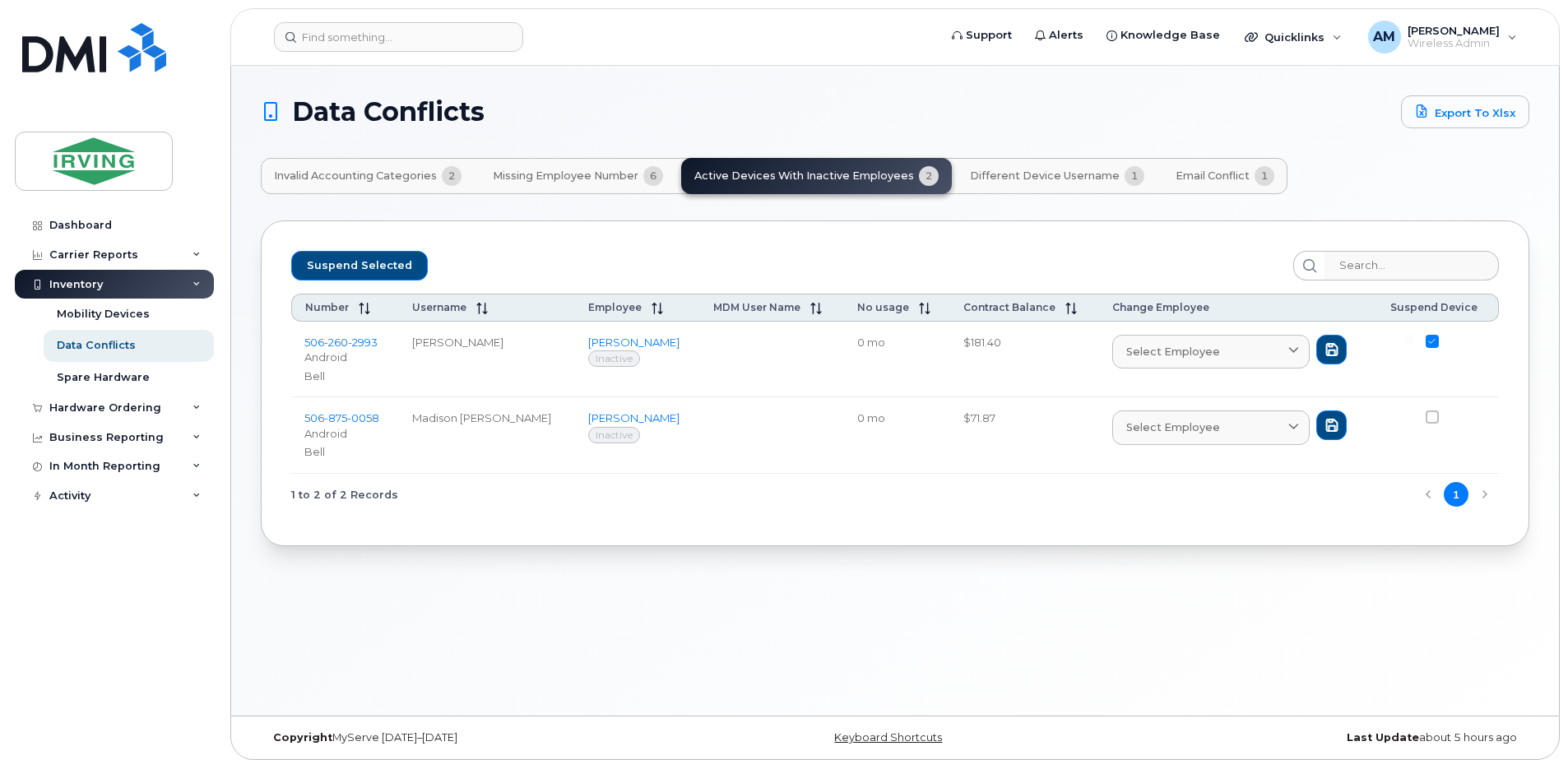
click at [1427, 343] on span at bounding box center [1432, 341] width 13 height 13
click at [1414, 343] on input "checkbox" at bounding box center [1409, 338] width 8 height 8
checkbox input "false"
click at [390, 613] on div "Data Conflicts Export to Xlsx Invalid Accounting Categories 2 Missing Employee …" at bounding box center [894, 391] width 1327 height 650
drag, startPoint x: 846, startPoint y: 532, endPoint x: 858, endPoint y: 523, distance: 15.0
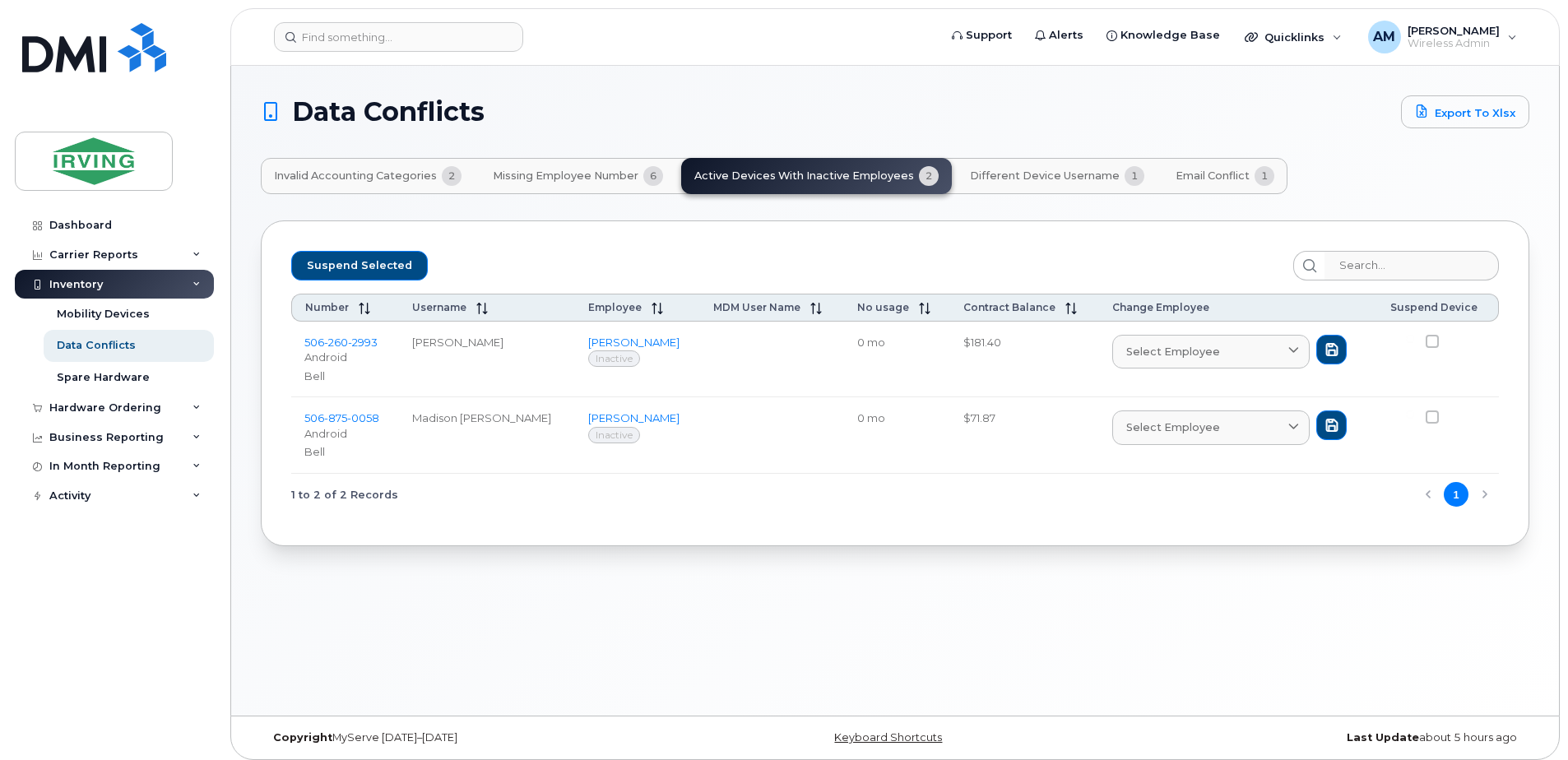
click at [848, 531] on div "Suspend Selected Number Username Employee MDM User Name No usage Contract Balan…" at bounding box center [895, 383] width 1268 height 326
click at [876, 565] on div "Data Conflicts Export to Xlsx Invalid Accounting Categories 2 Missing Employee …" at bounding box center [894, 391] width 1327 height 650
click at [854, 374] on td "0 mo" at bounding box center [896, 359] width 106 height 76
click at [346, 339] on span "260" at bounding box center [335, 342] width 23 height 13
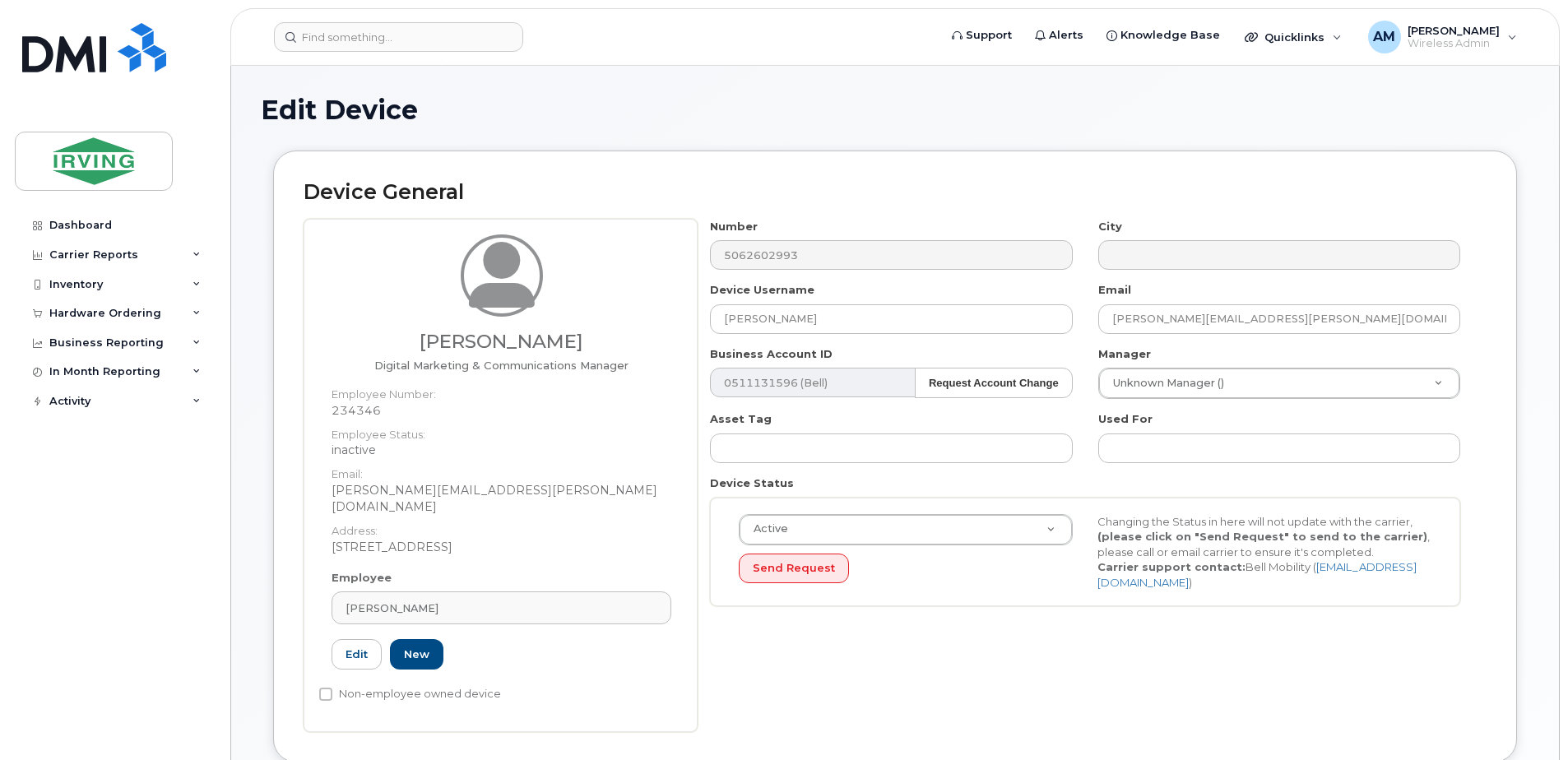
click at [856, 155] on div "Device General Lauren Mullaly Digital Marketing & Communications Manager Employ…" at bounding box center [895, 456] width 1244 height 612
click at [1515, 261] on div "Device General Lauren Mullaly Digital Marketing & Communications Manager Employ…" at bounding box center [895, 456] width 1244 height 612
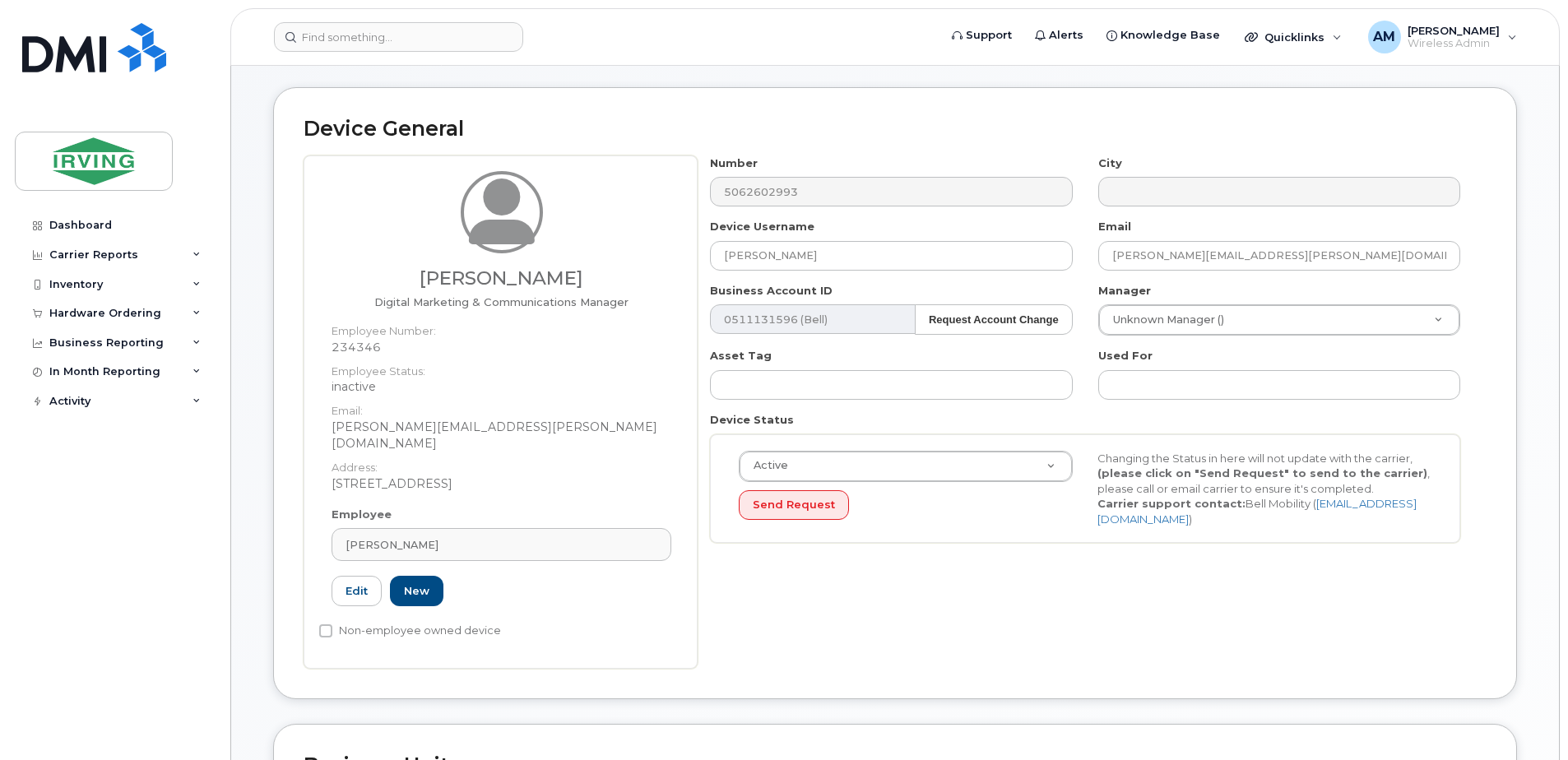
scroll to position [83, 0]
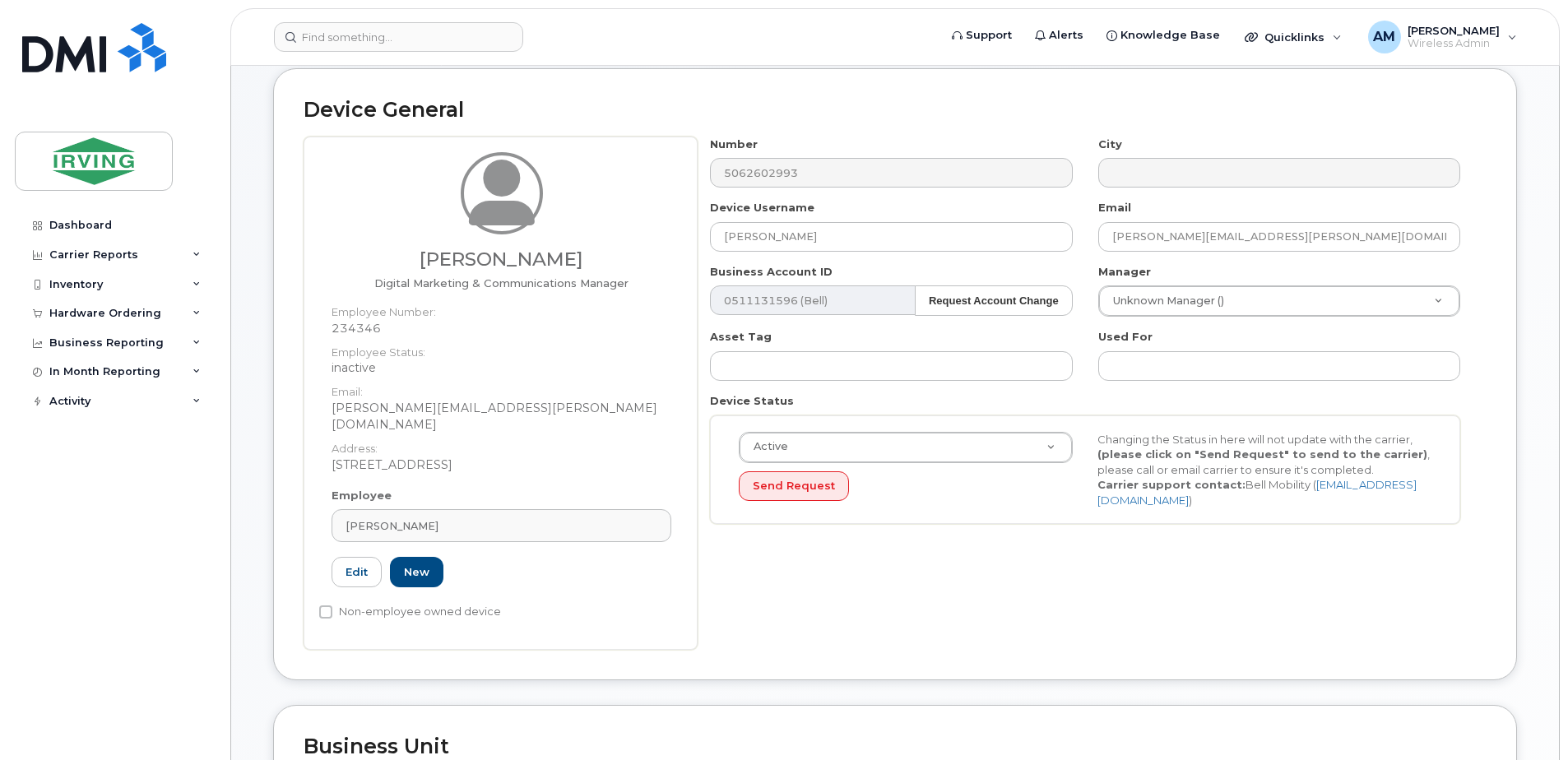
click at [629, 457] on dd "150 CANADA ST, Moncton" at bounding box center [502, 465] width 340 height 17
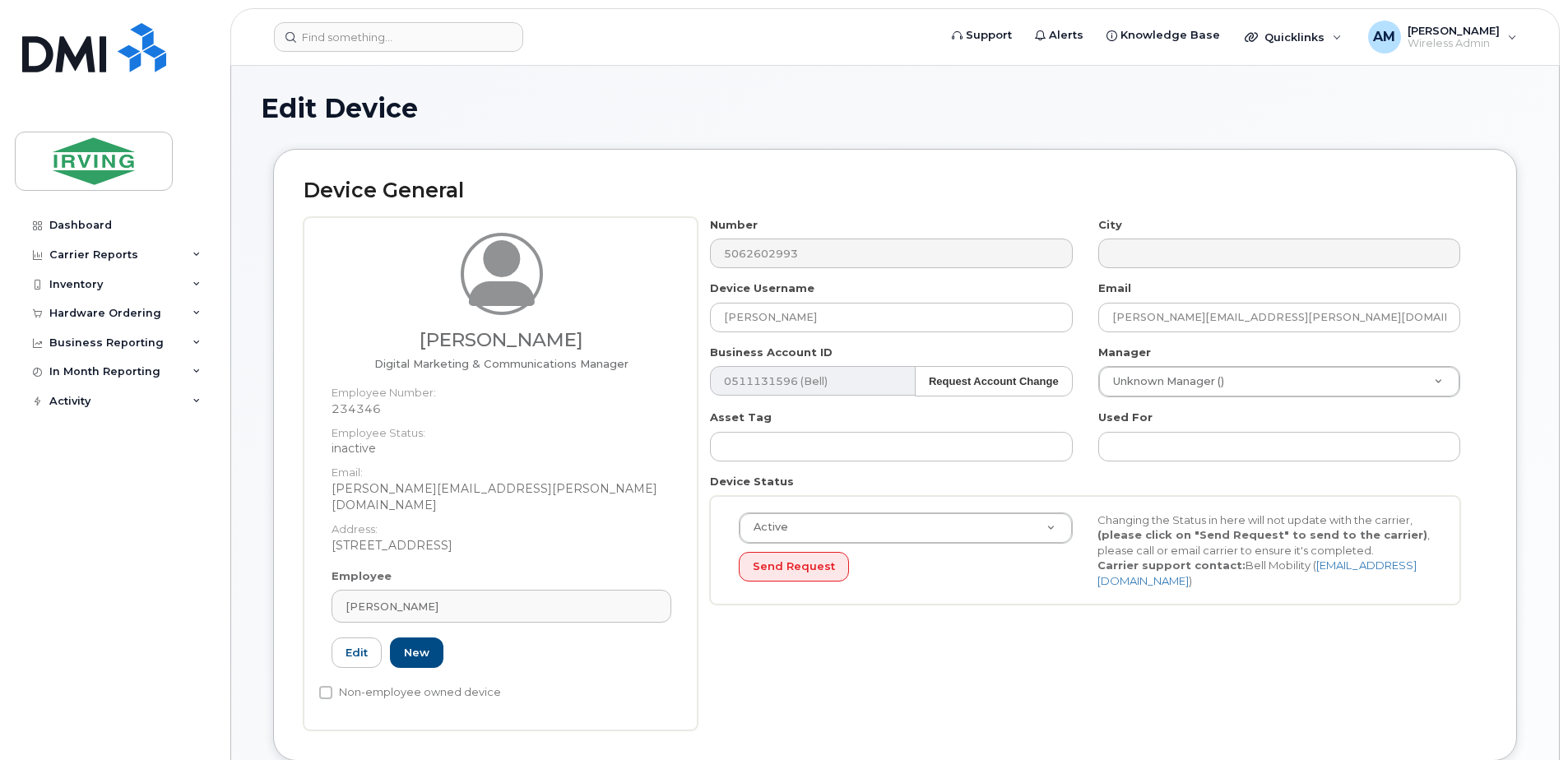
scroll to position [0, 0]
click at [268, 488] on div "Device General Lauren Mullaly Digital Marketing & Communications Manager Employ…" at bounding box center [895, 469] width 1268 height 637
click at [677, 238] on div "Lauren Mullaly Digital Marketing & Communications Manager Employee Number: 2343…" at bounding box center [894, 475] width 1183 height 513
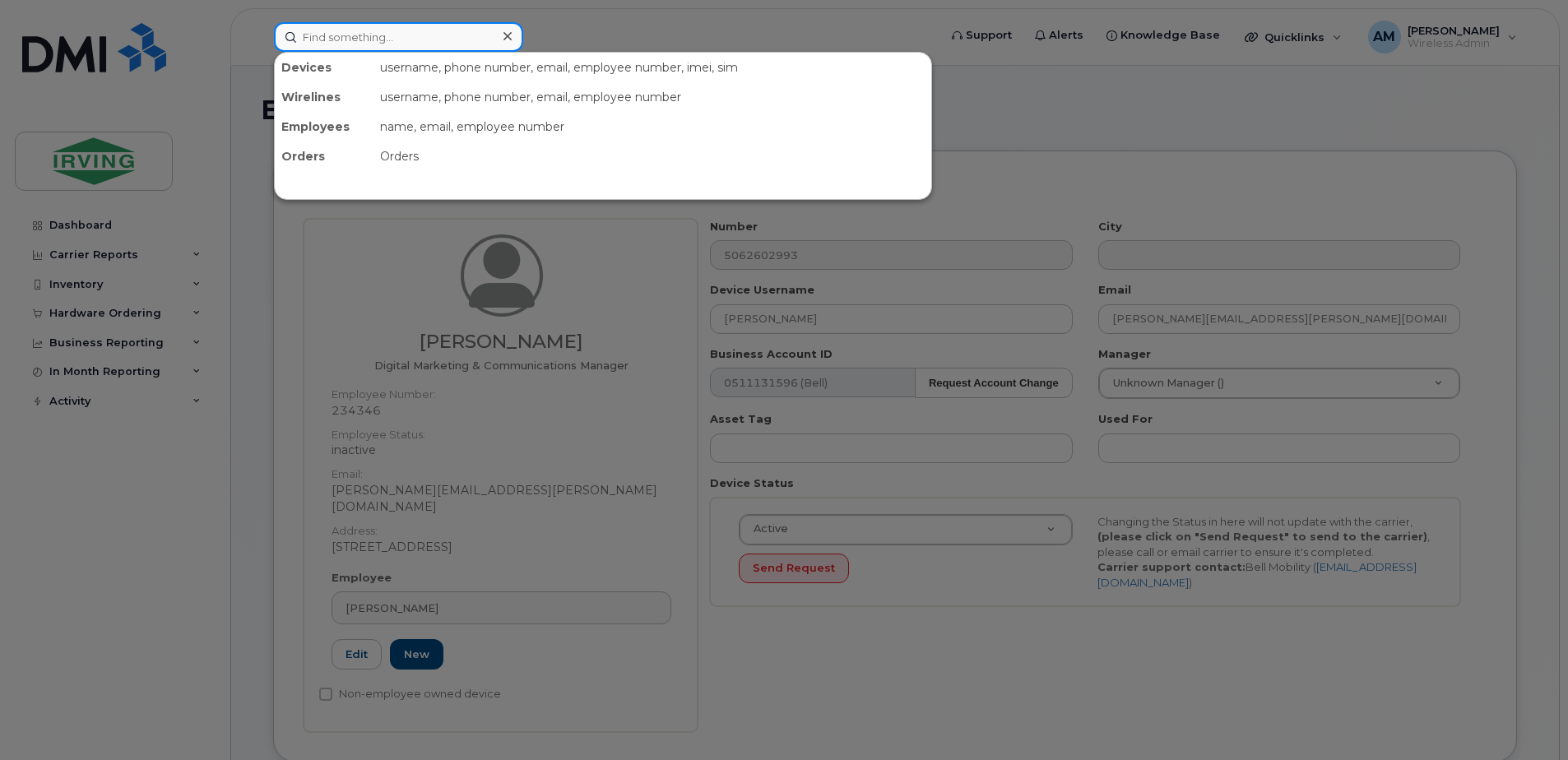
click at [356, 32] on input at bounding box center [398, 38] width 249 height 30
paste input "5062602993"
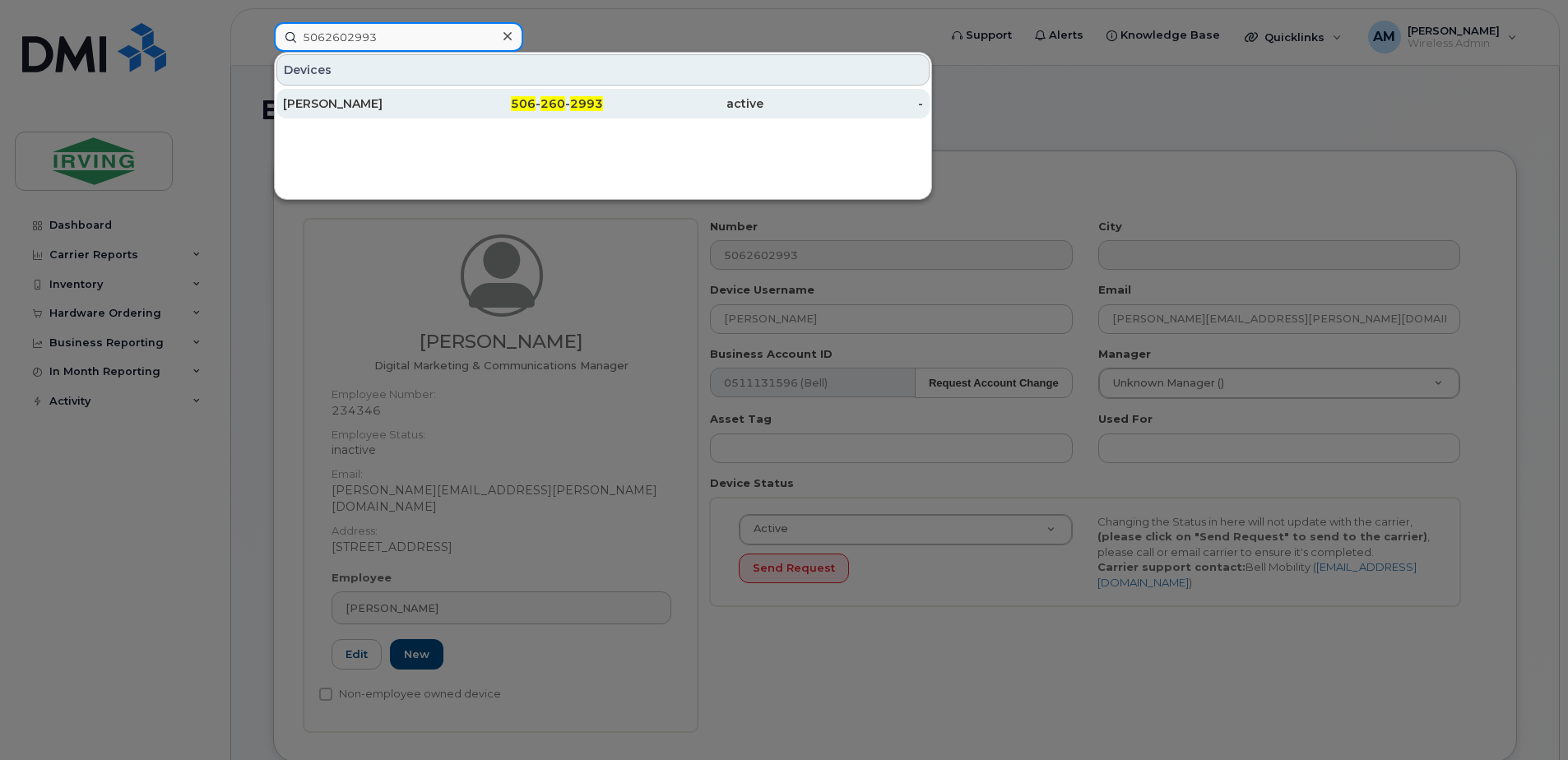
type input "5062602993"
click at [785, 116] on div "-" at bounding box center [843, 104] width 161 height 30
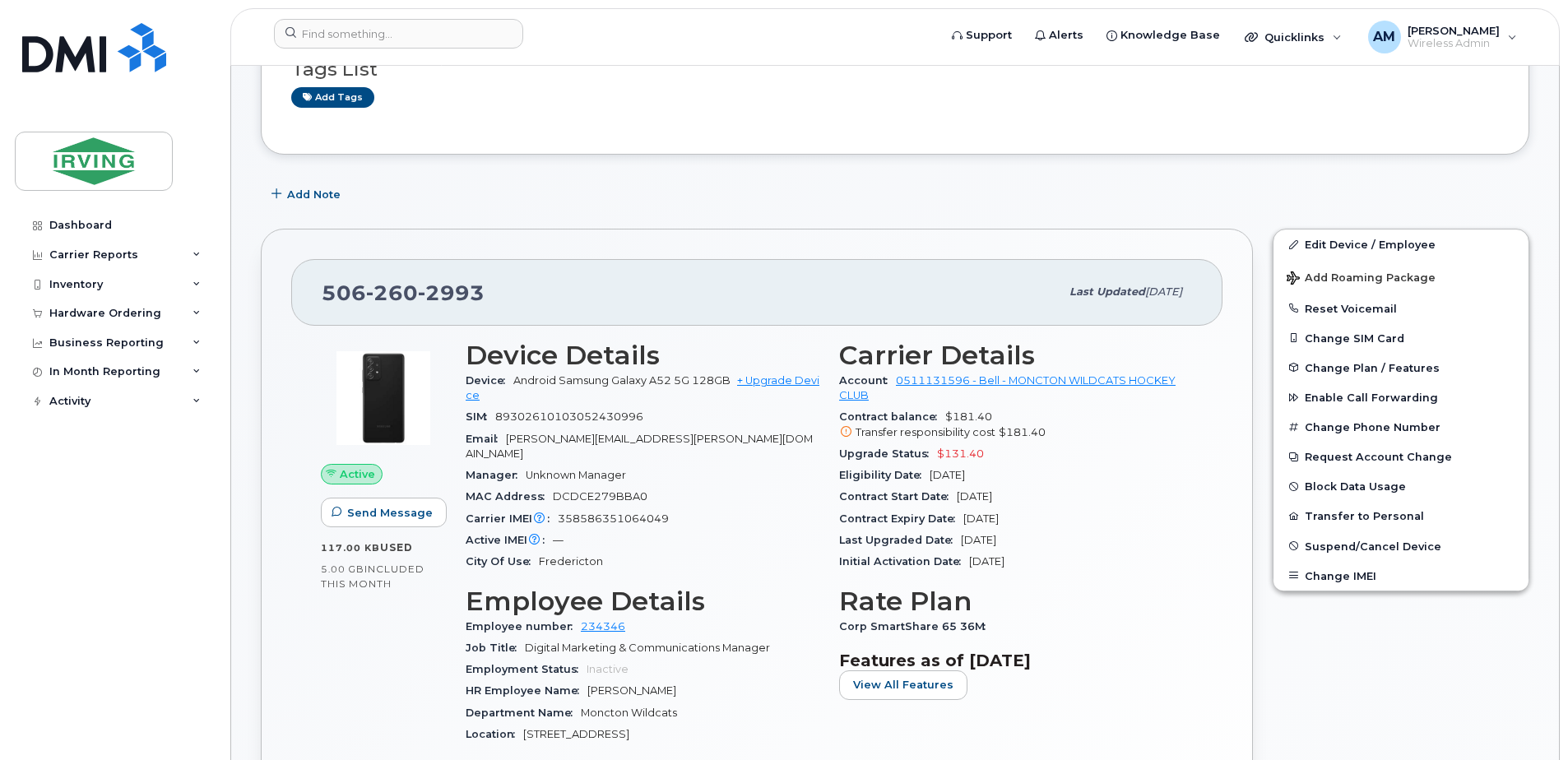
scroll to position [164, 0]
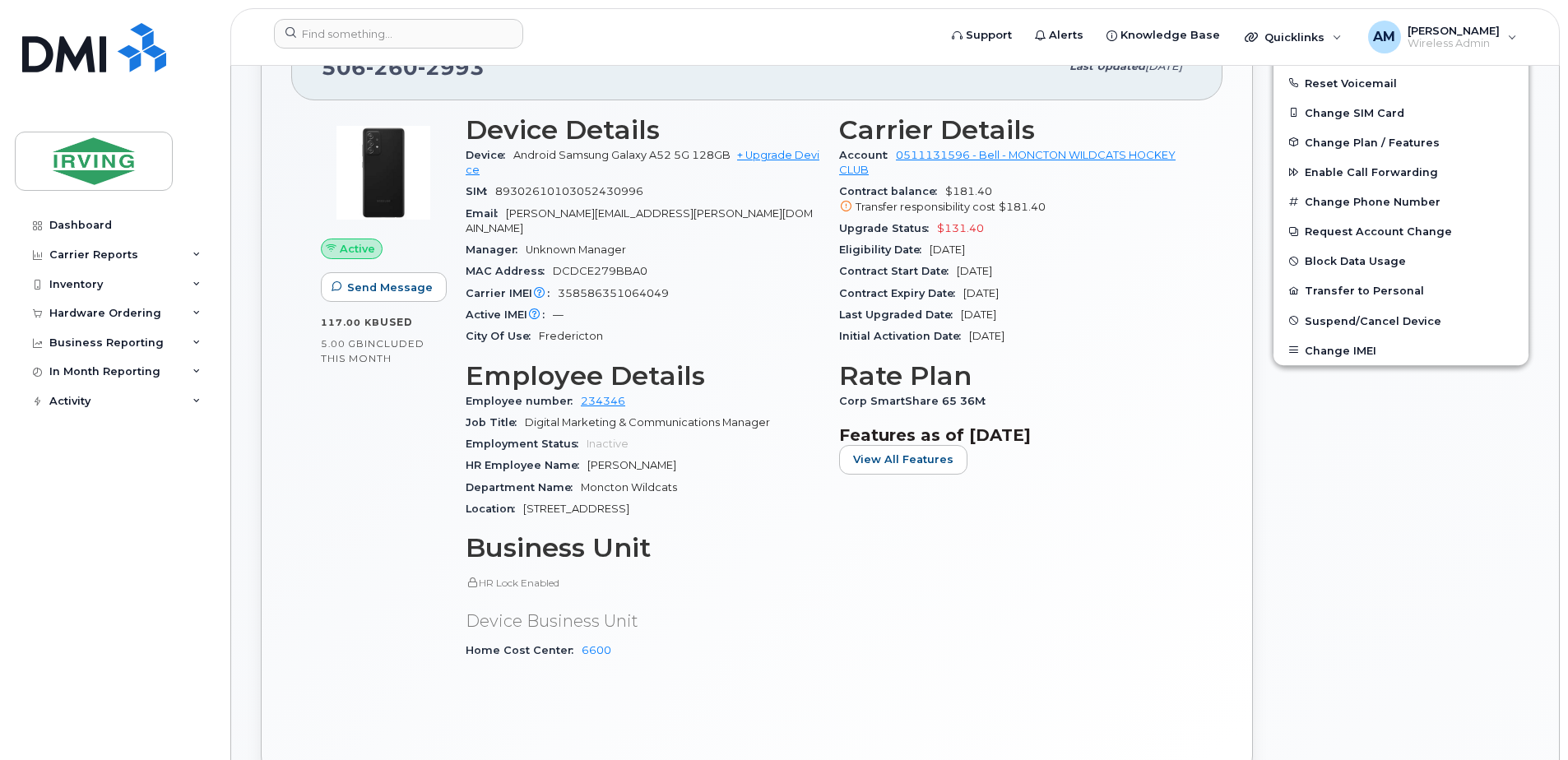
scroll to position [411, 0]
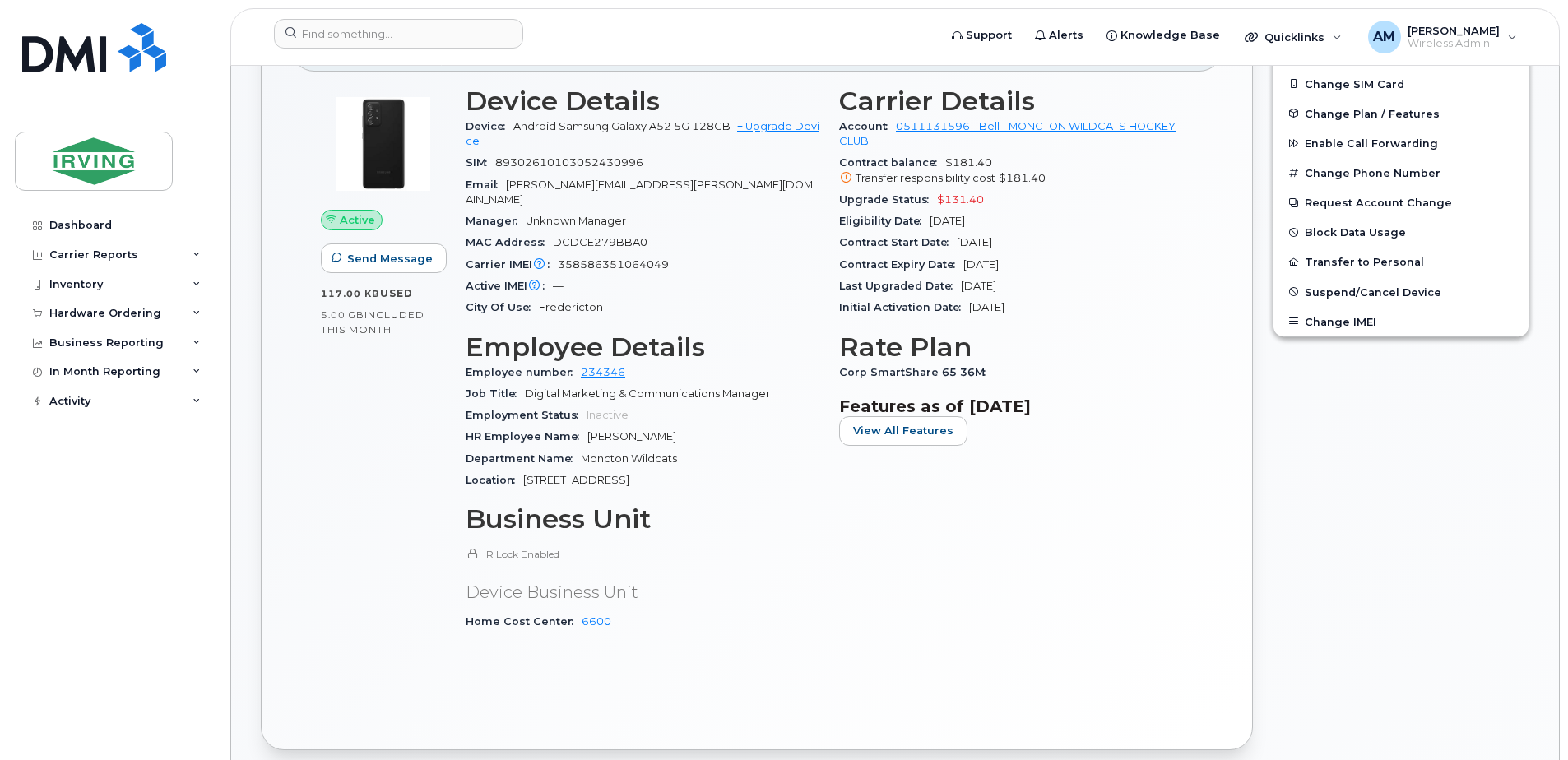
click at [368, 506] on div "Active Send Message 117.00 KB  used 5.00 GB  included this month" at bounding box center [383, 365] width 145 height 579
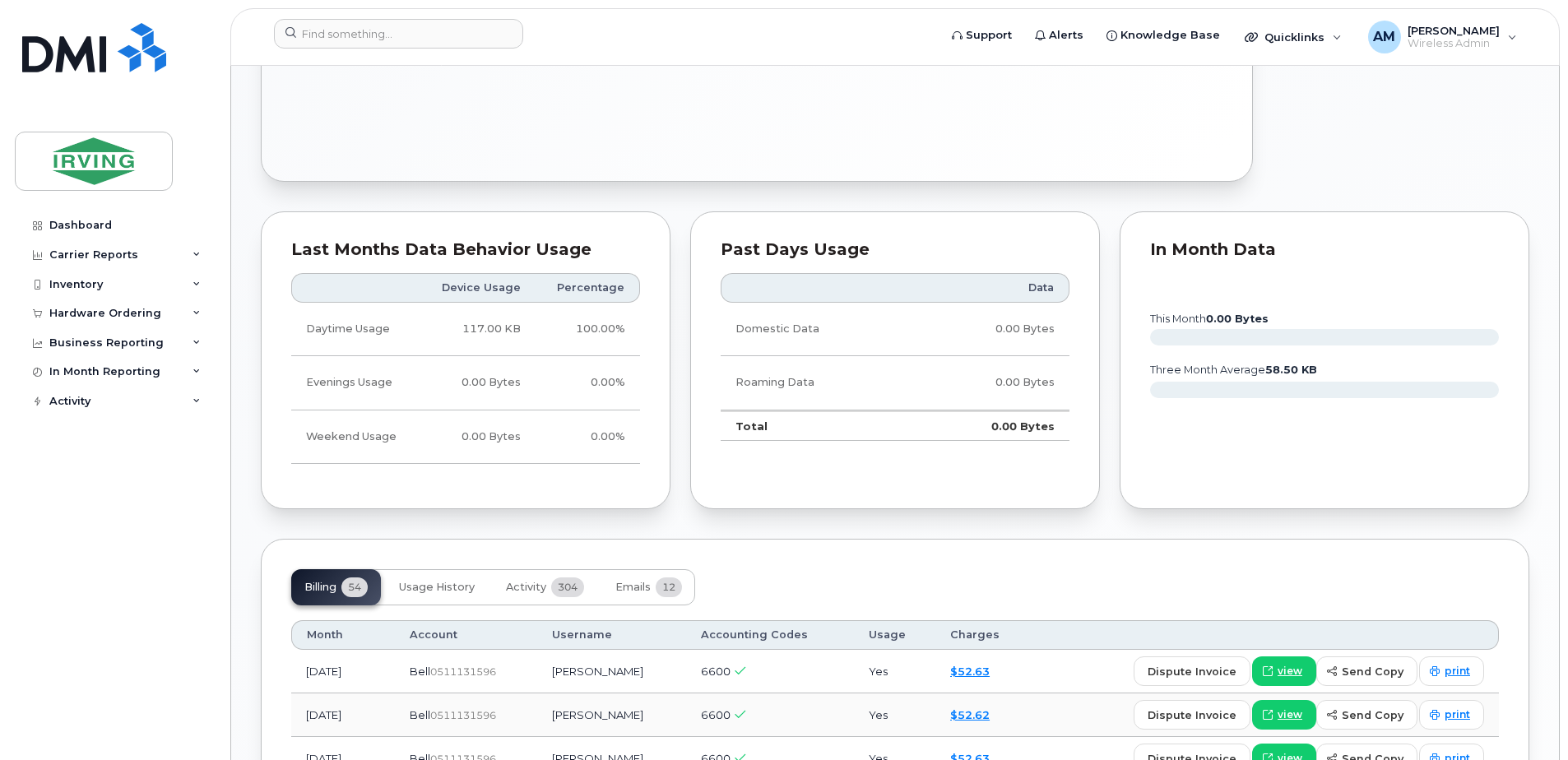
scroll to position [987, 0]
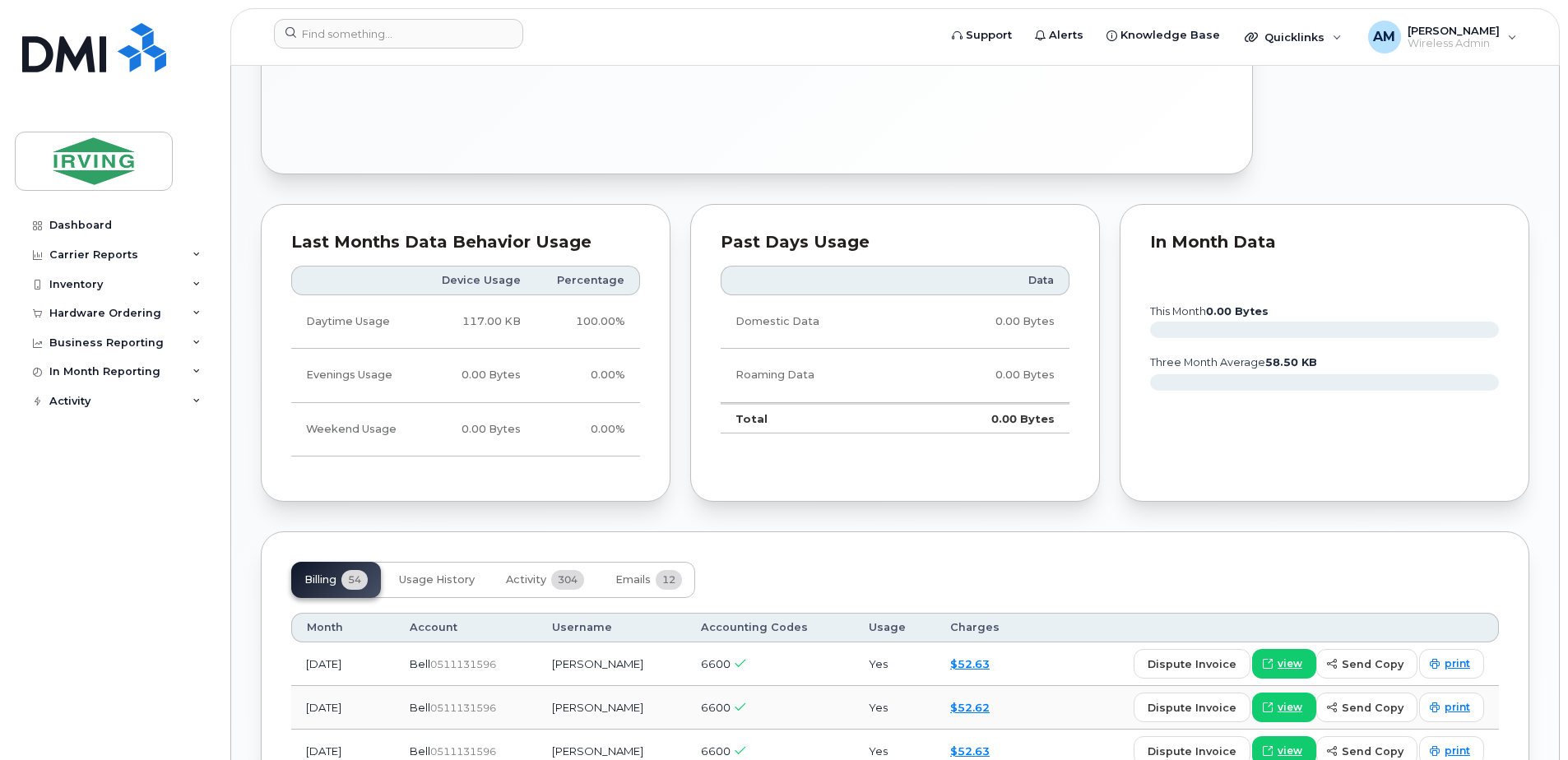
click at [174, 541] on div "Dashboard Carrier Reports Monthly Billing Roaming Reports Suspended Devices Sus…" at bounding box center [116, 473] width 203 height 525
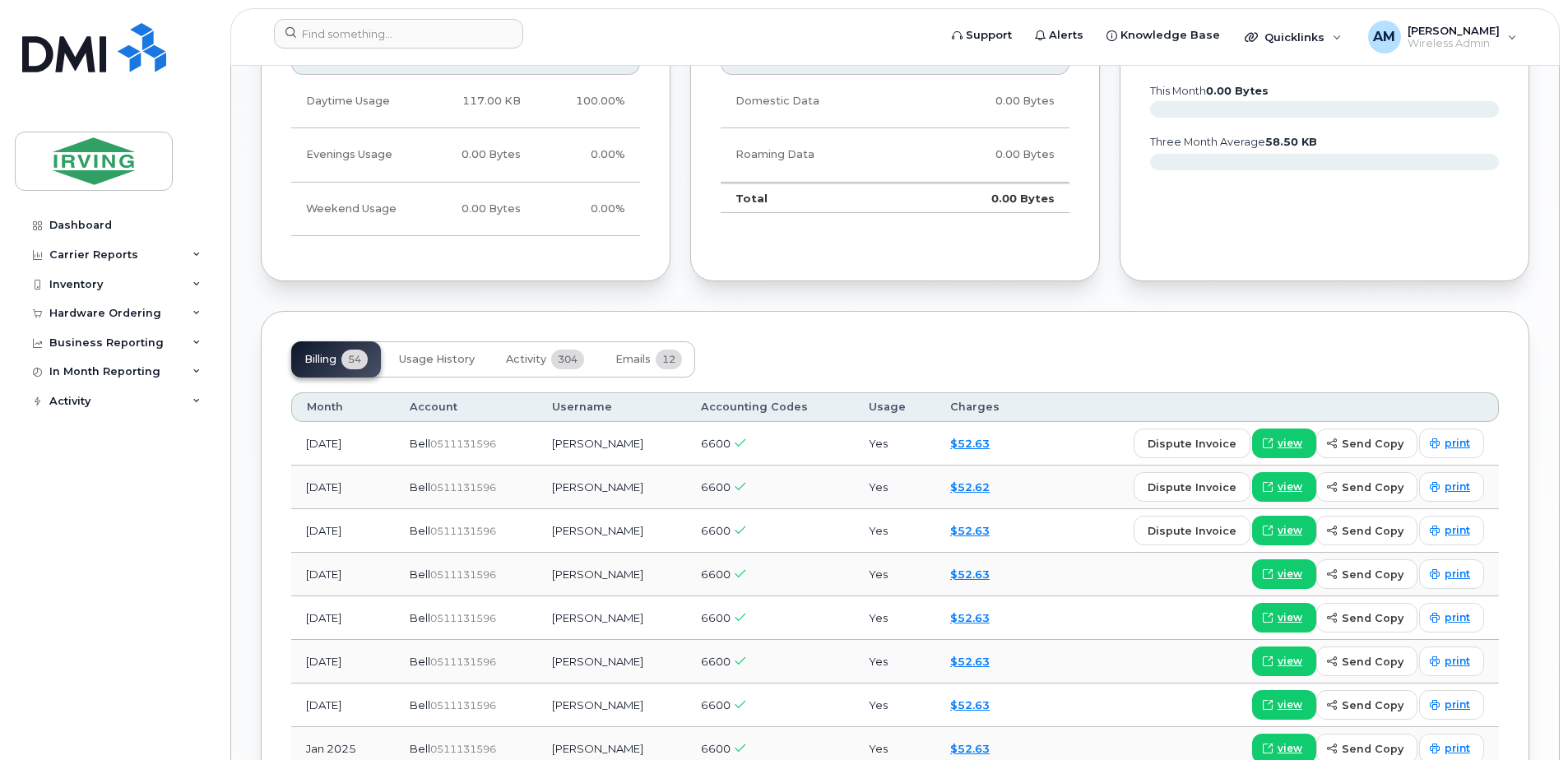
scroll to position [1233, 0]
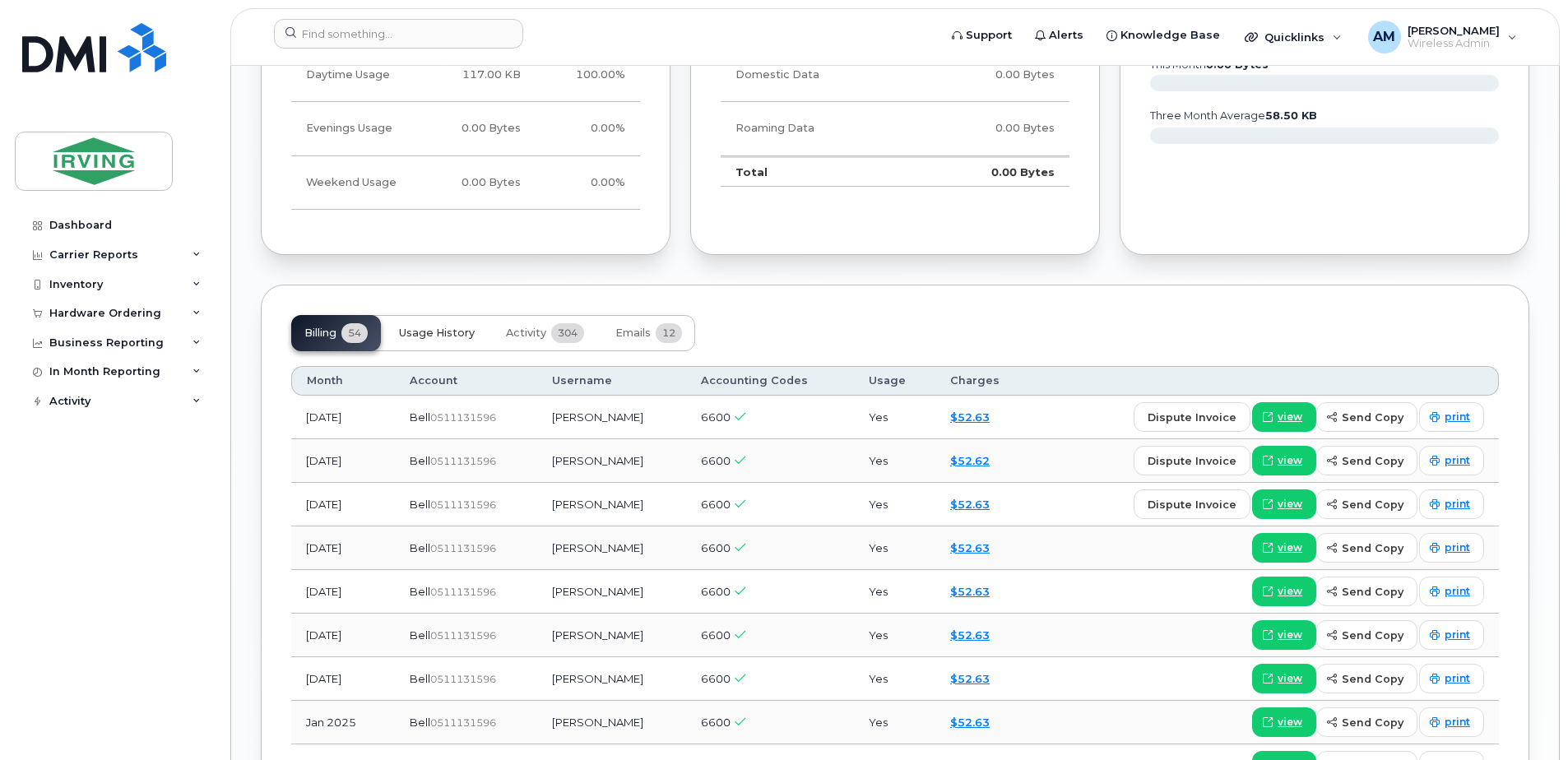
click at [434, 325] on button "Usage History" at bounding box center [437, 333] width 102 height 37
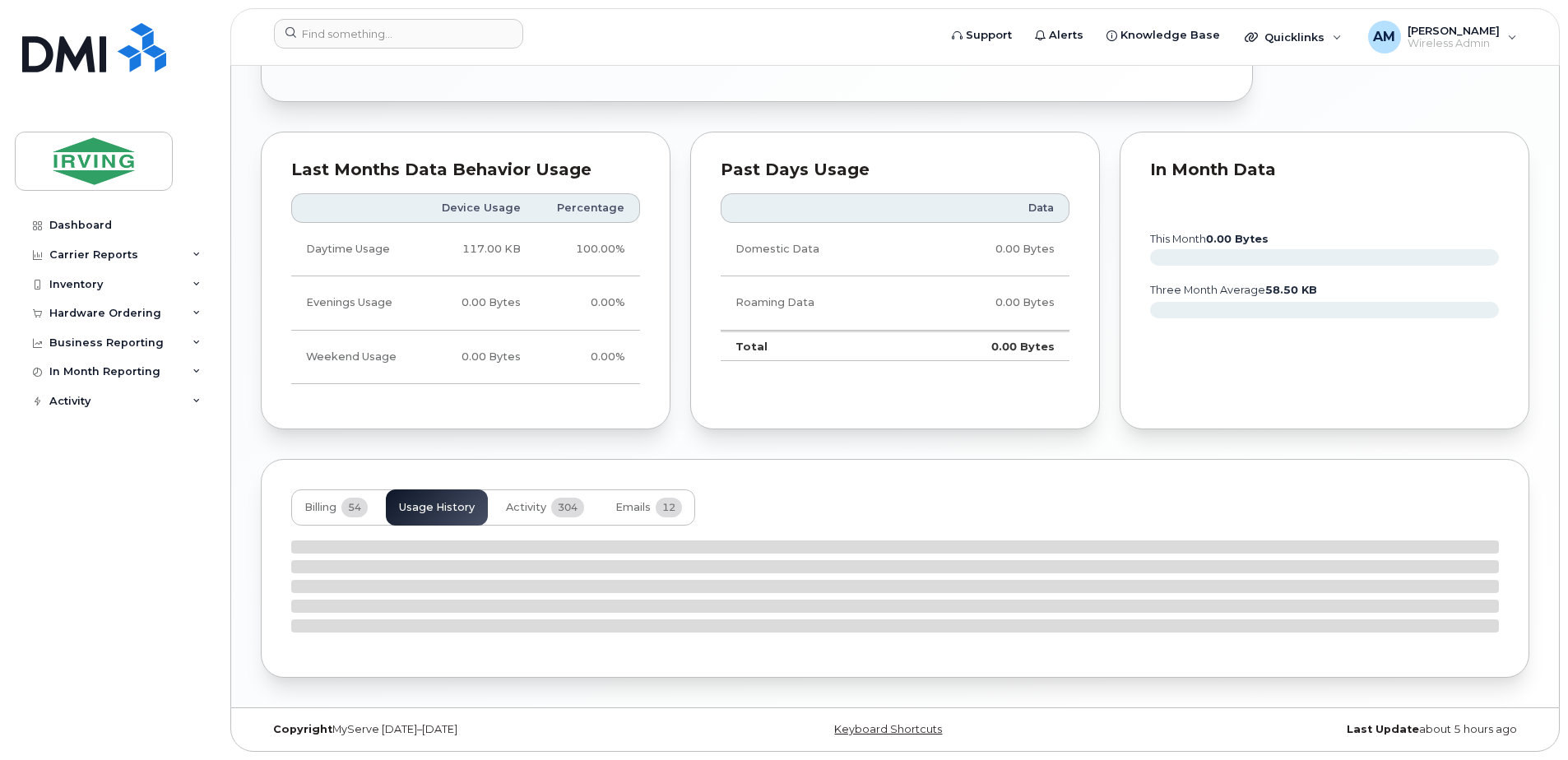
scroll to position [1045, 0]
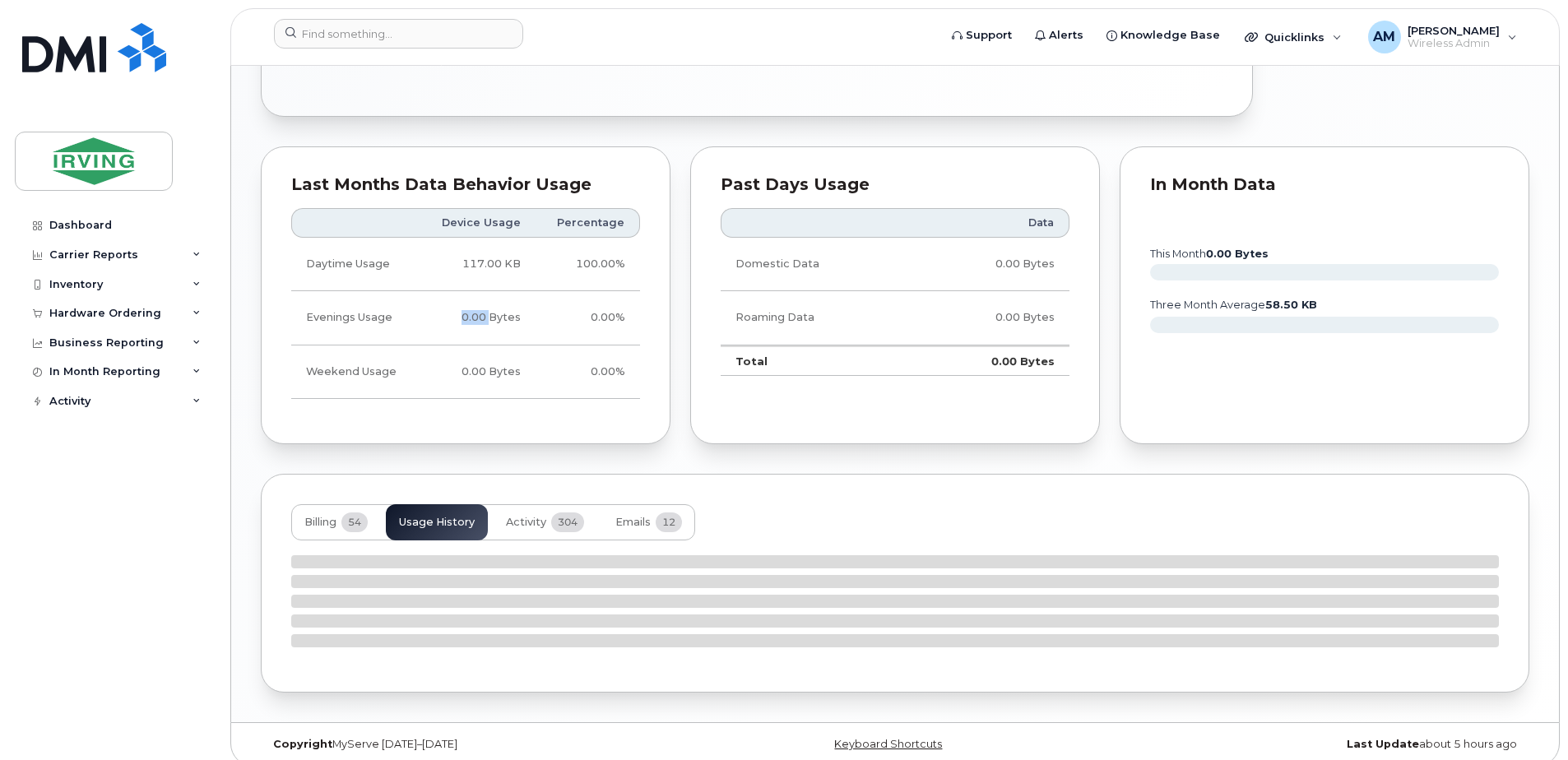
click at [434, 325] on td "0.00 Bytes" at bounding box center [477, 318] width 116 height 54
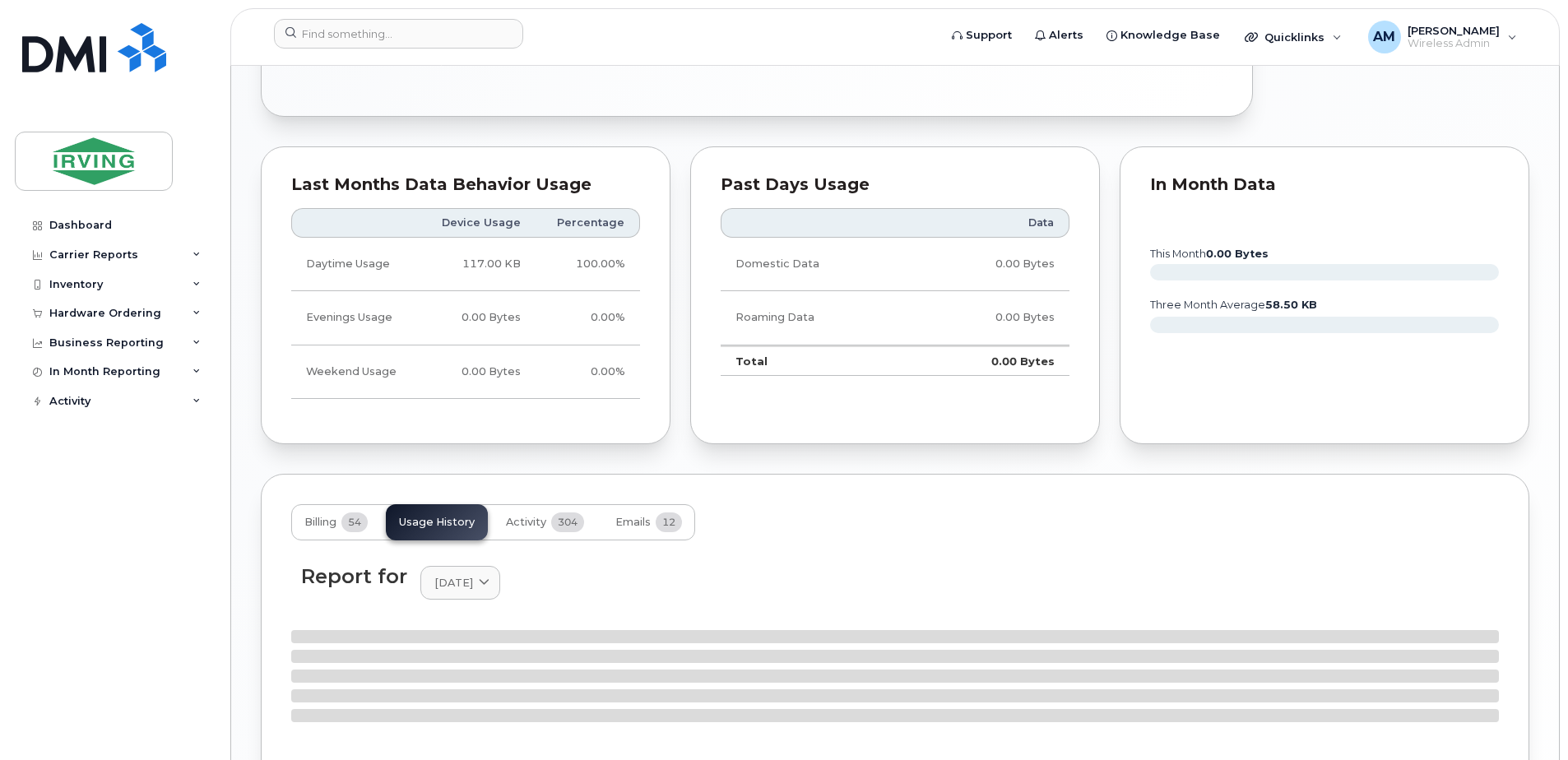
drag, startPoint x: 434, startPoint y: 325, endPoint x: 458, endPoint y: 427, distance: 104.8
click at [459, 435] on div "Last Months Data Behavior Usage Device Usage Percentage Daytime Usage 117.00 KB…" at bounding box center [465, 295] width 429 height 318
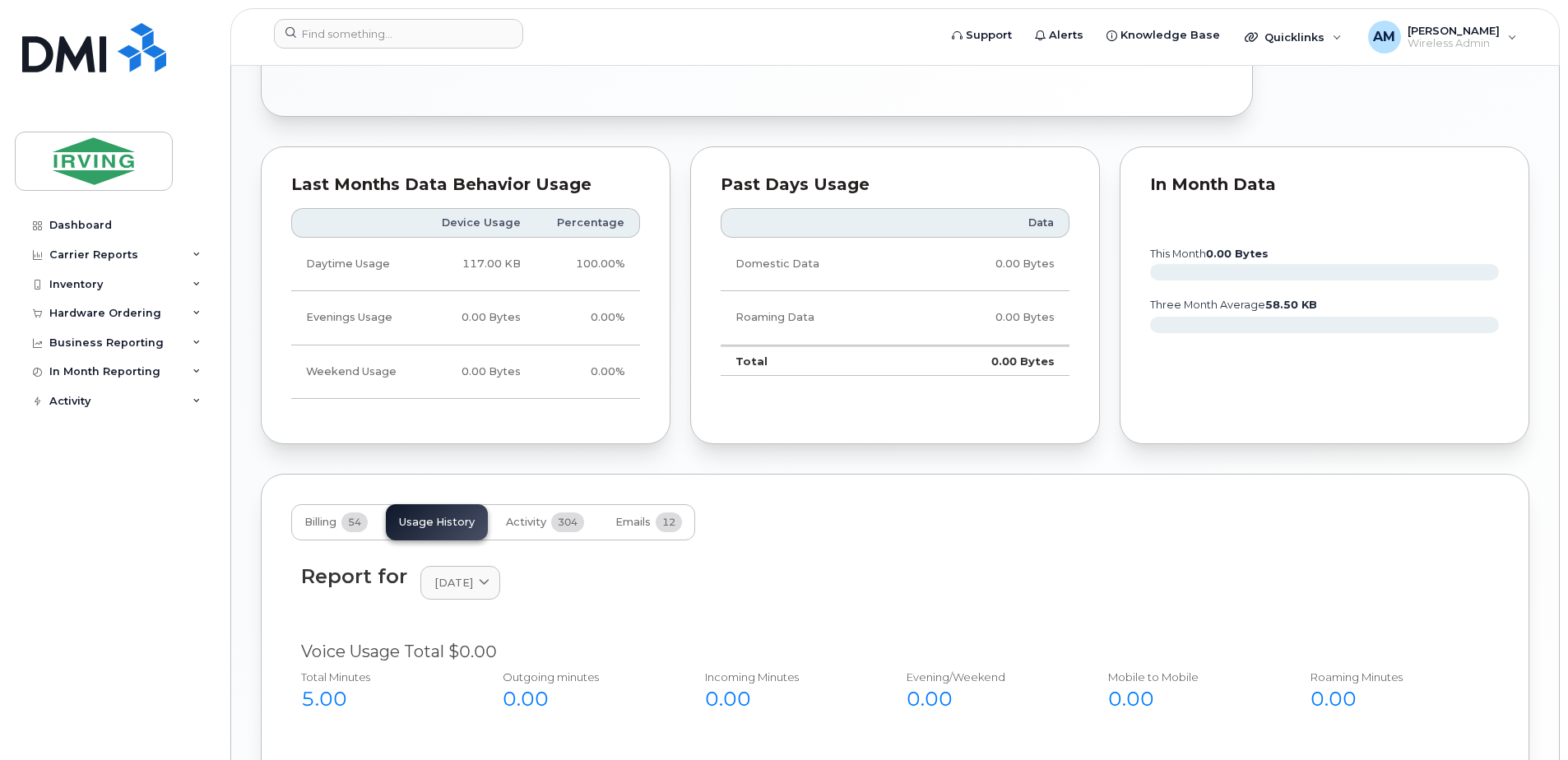
scroll to position [1126, 0]
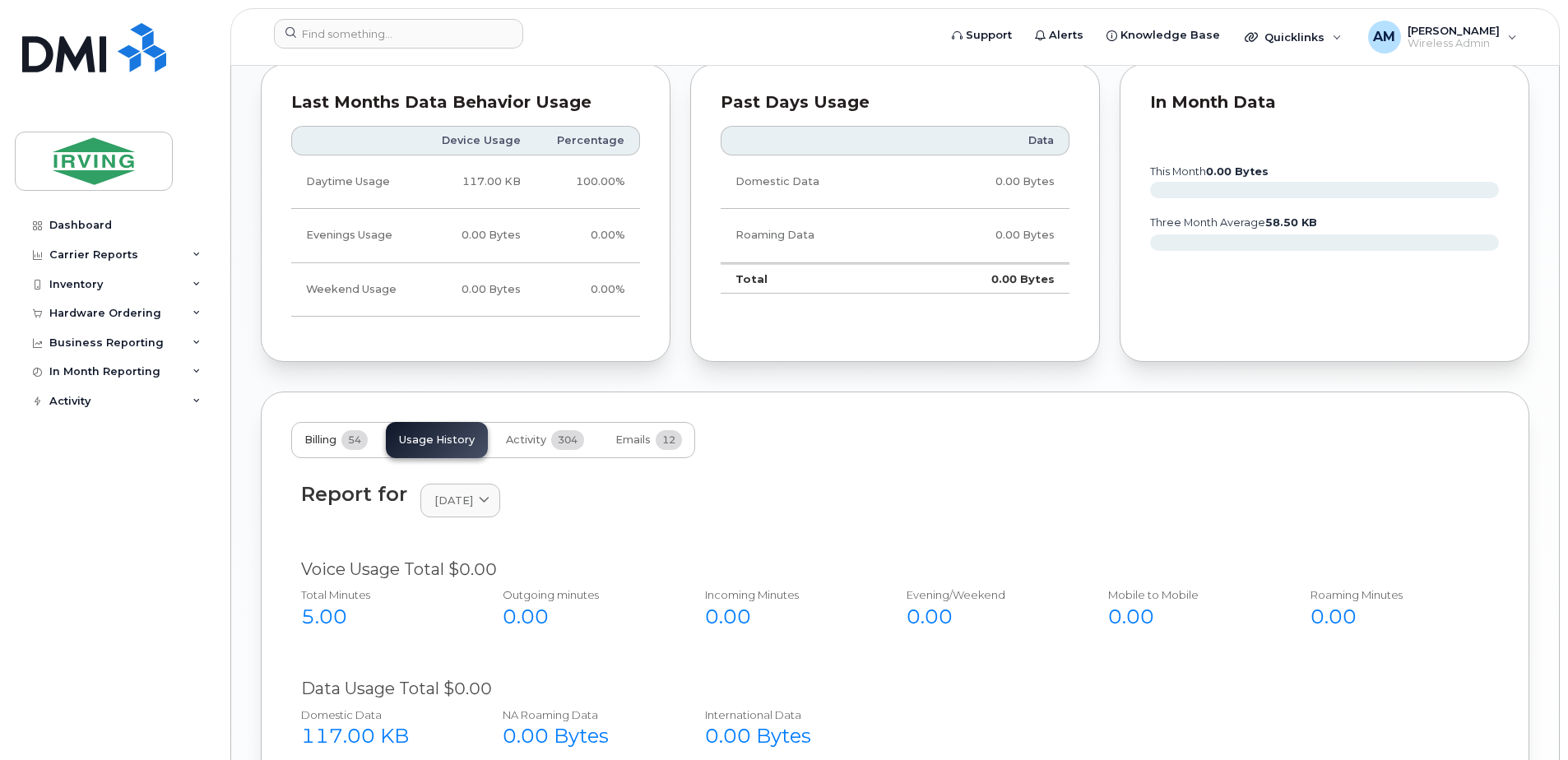
click at [323, 432] on button "Billing 54" at bounding box center [335, 440] width 89 height 37
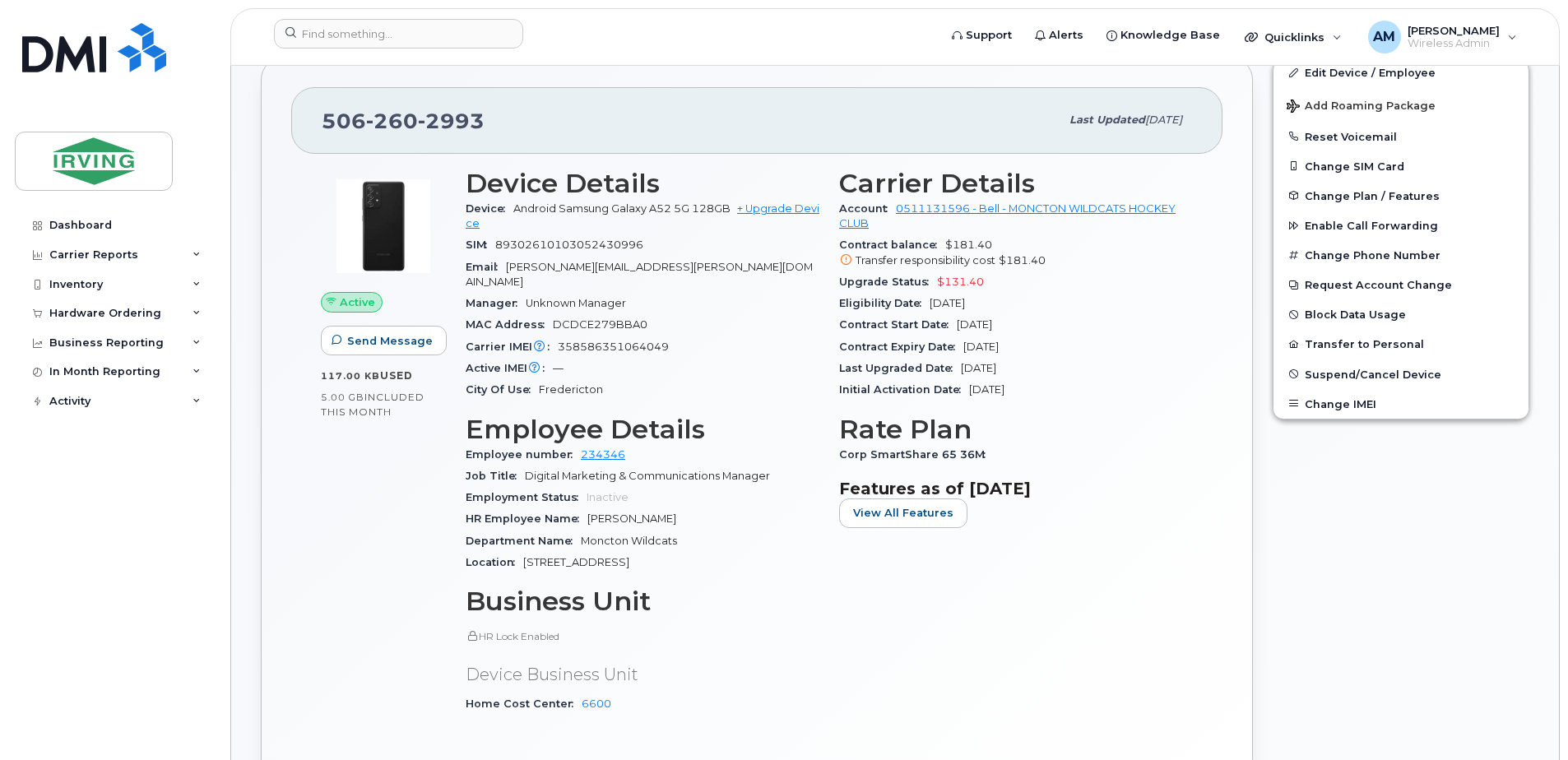
scroll to position [411, 0]
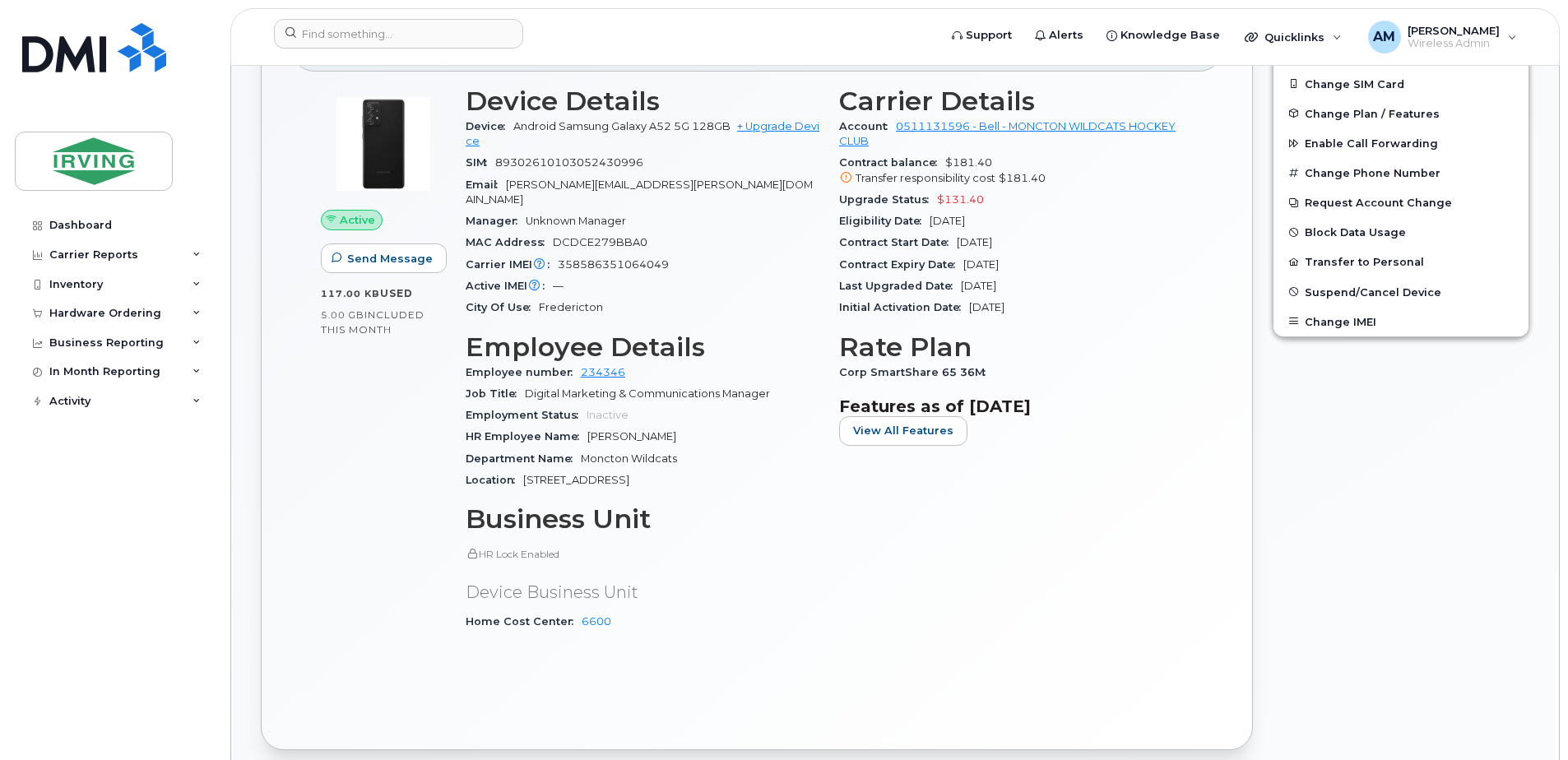
drag, startPoint x: 422, startPoint y: 604, endPoint x: 411, endPoint y: 592, distance: 16.3
click at [411, 592] on div "Active Send Message 117.00 KB  used 5.00 GB  included this month" at bounding box center [383, 365] width 145 height 579
click at [849, 549] on div "Carrier Details Account 0511131596 - Bell - MONCTON WILDCATS HOCKEY CLUB Contra…" at bounding box center [1016, 365] width 373 height 579
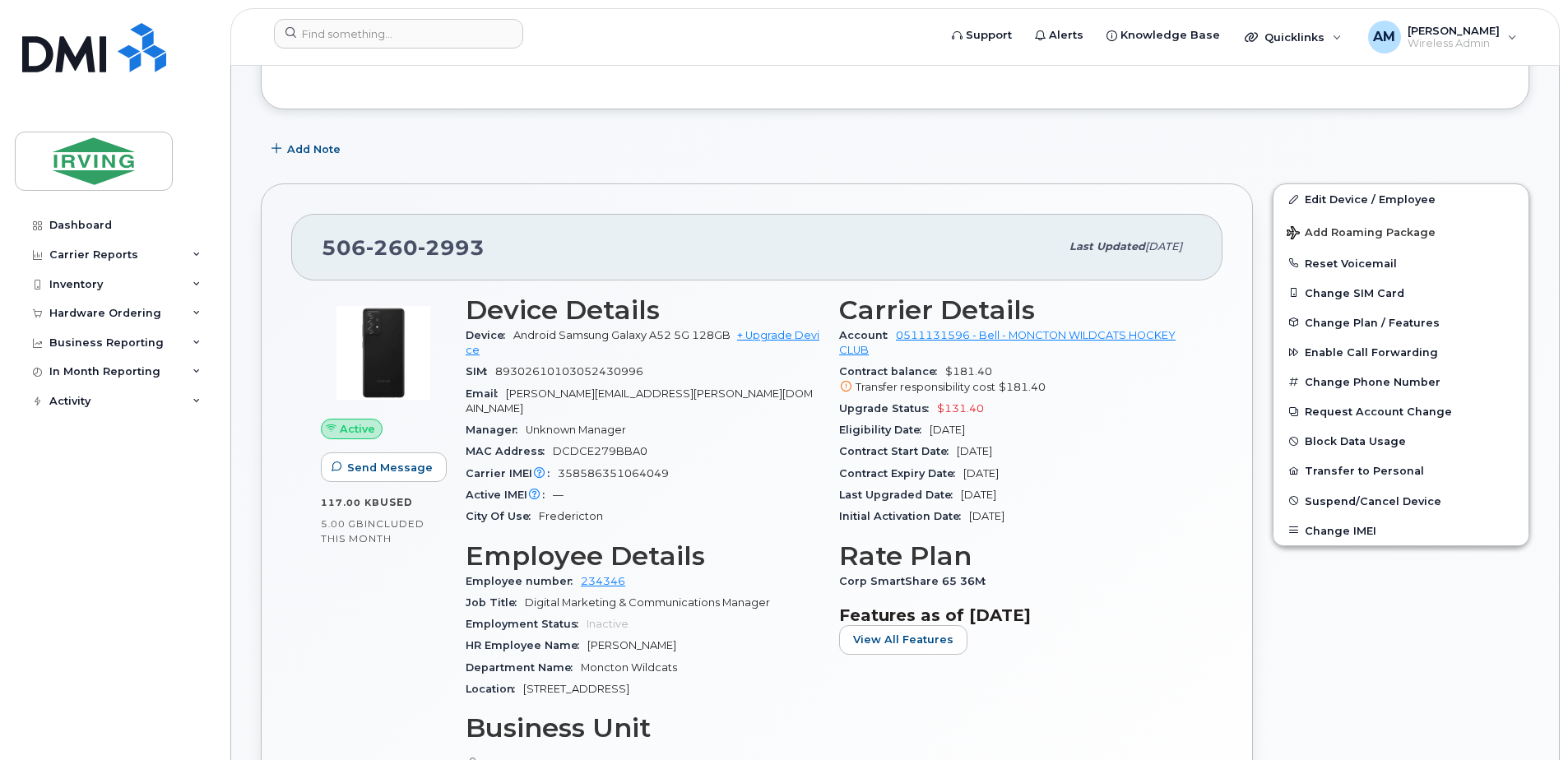
scroll to position [83, 0]
